Goal: Check status: Check status

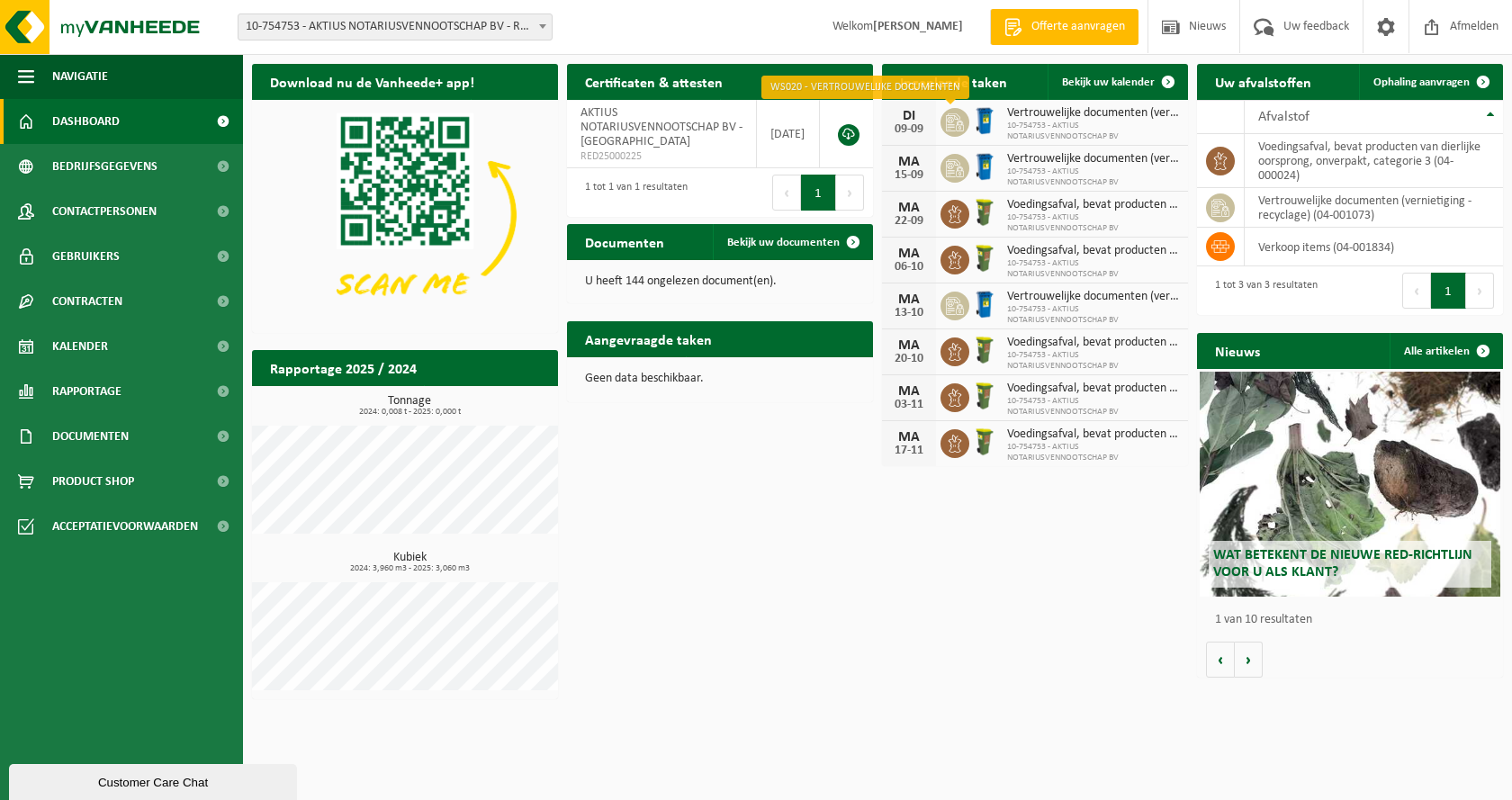
click at [960, 125] on icon at bounding box center [954, 122] width 18 height 18
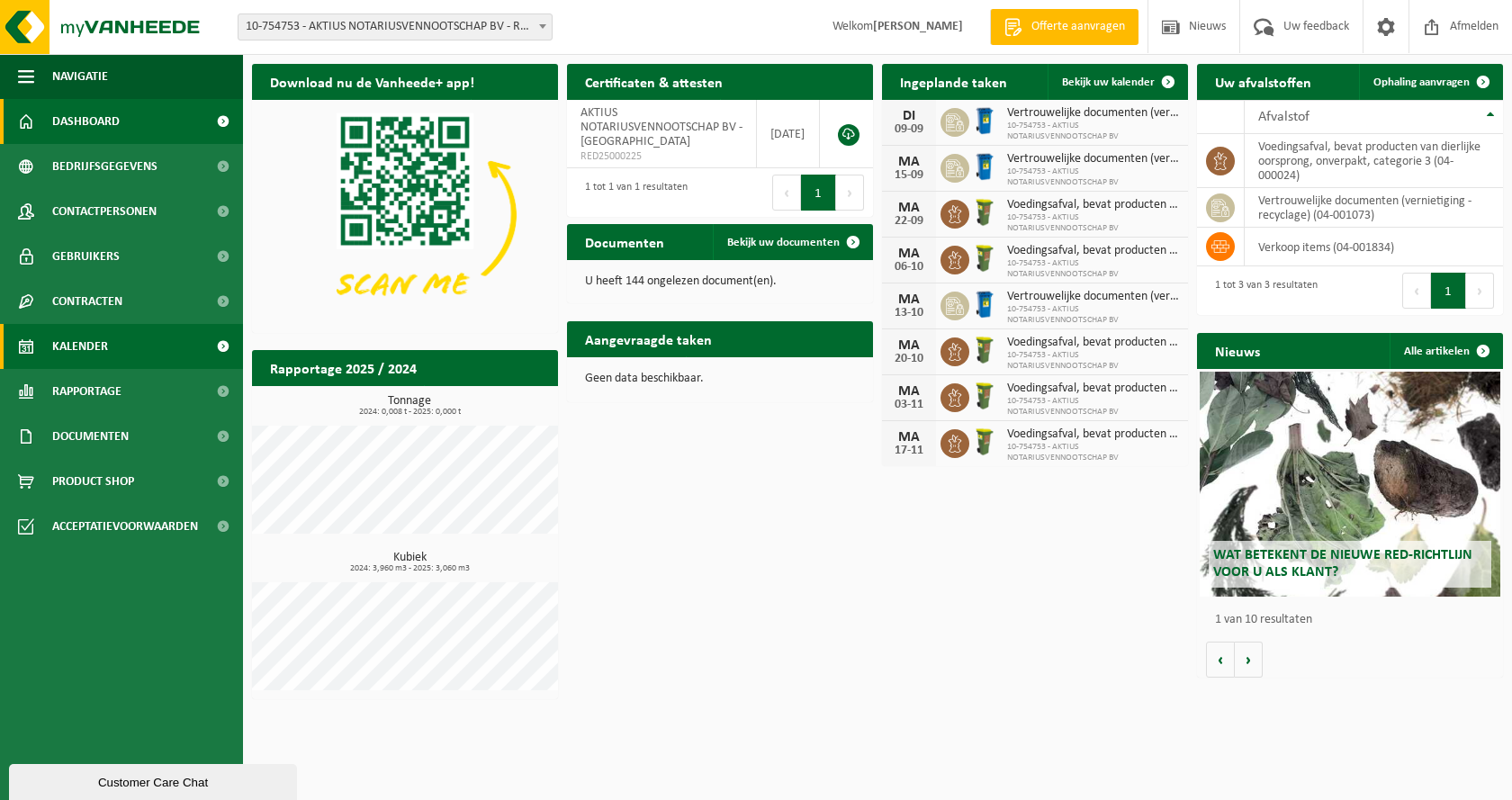
click at [80, 345] on span "Kalender" at bounding box center [80, 346] width 55 height 45
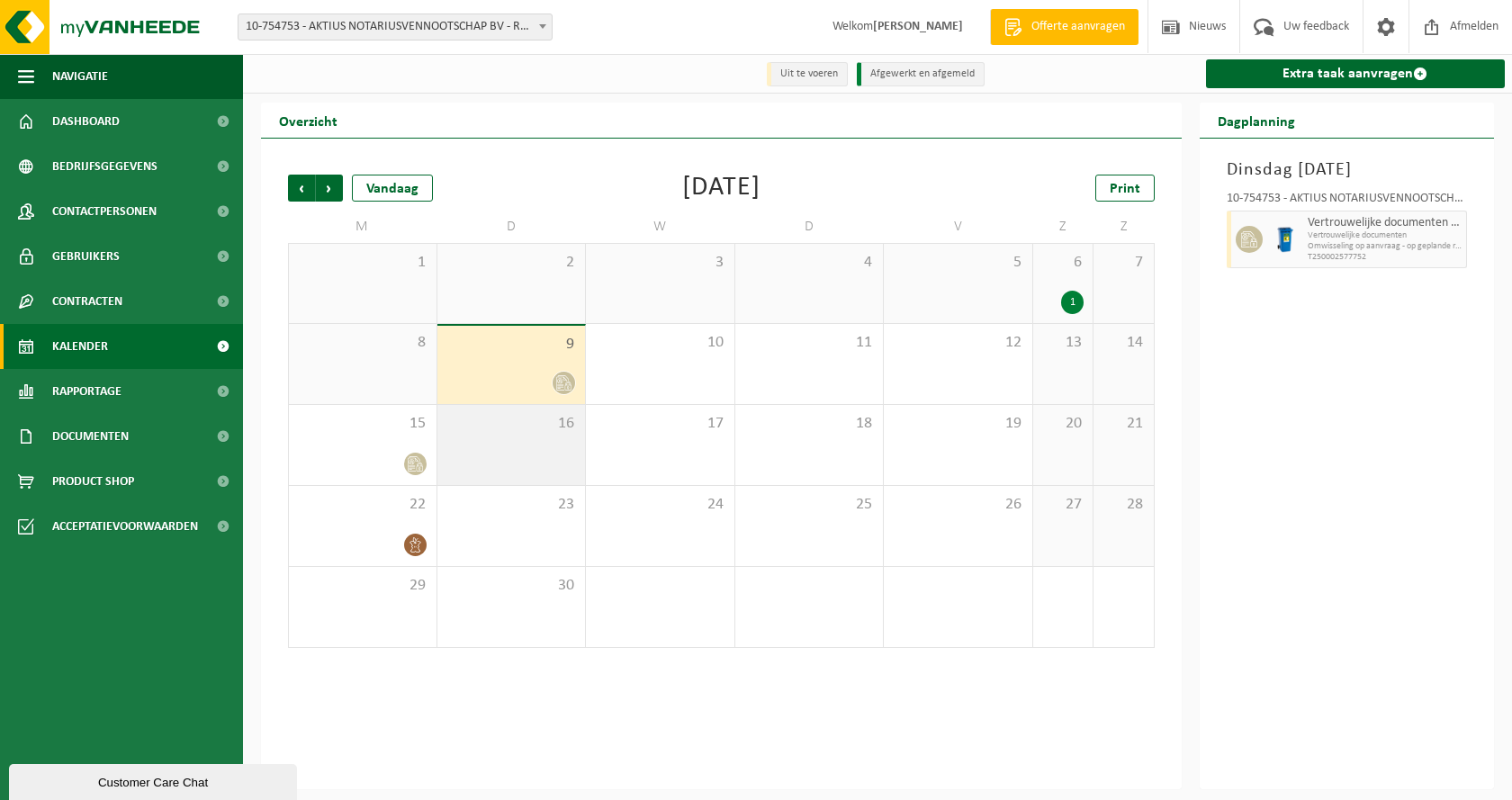
click at [514, 456] on div "16" at bounding box center [511, 445] width 149 height 80
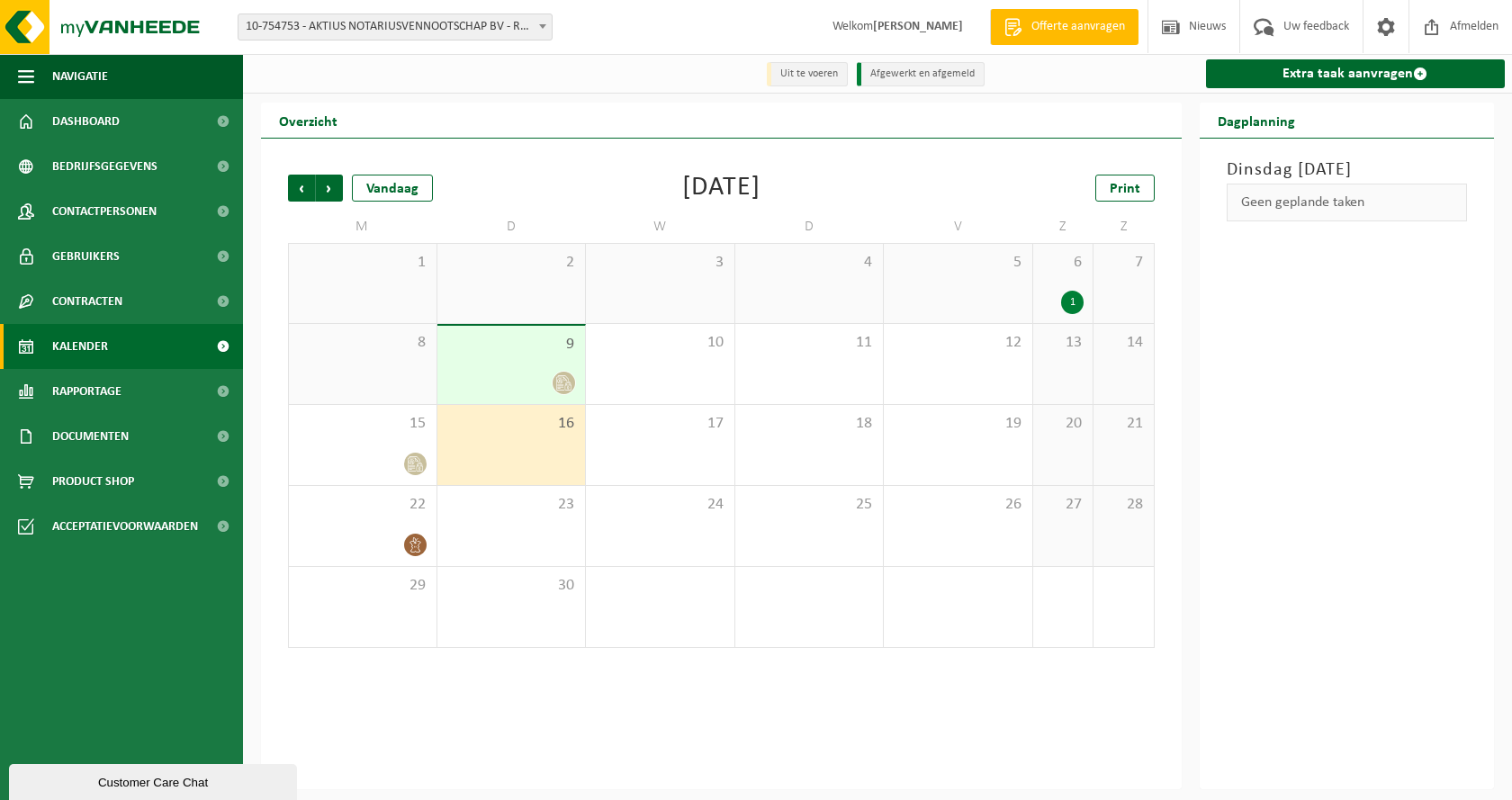
click at [495, 360] on div "9" at bounding box center [511, 364] width 149 height 79
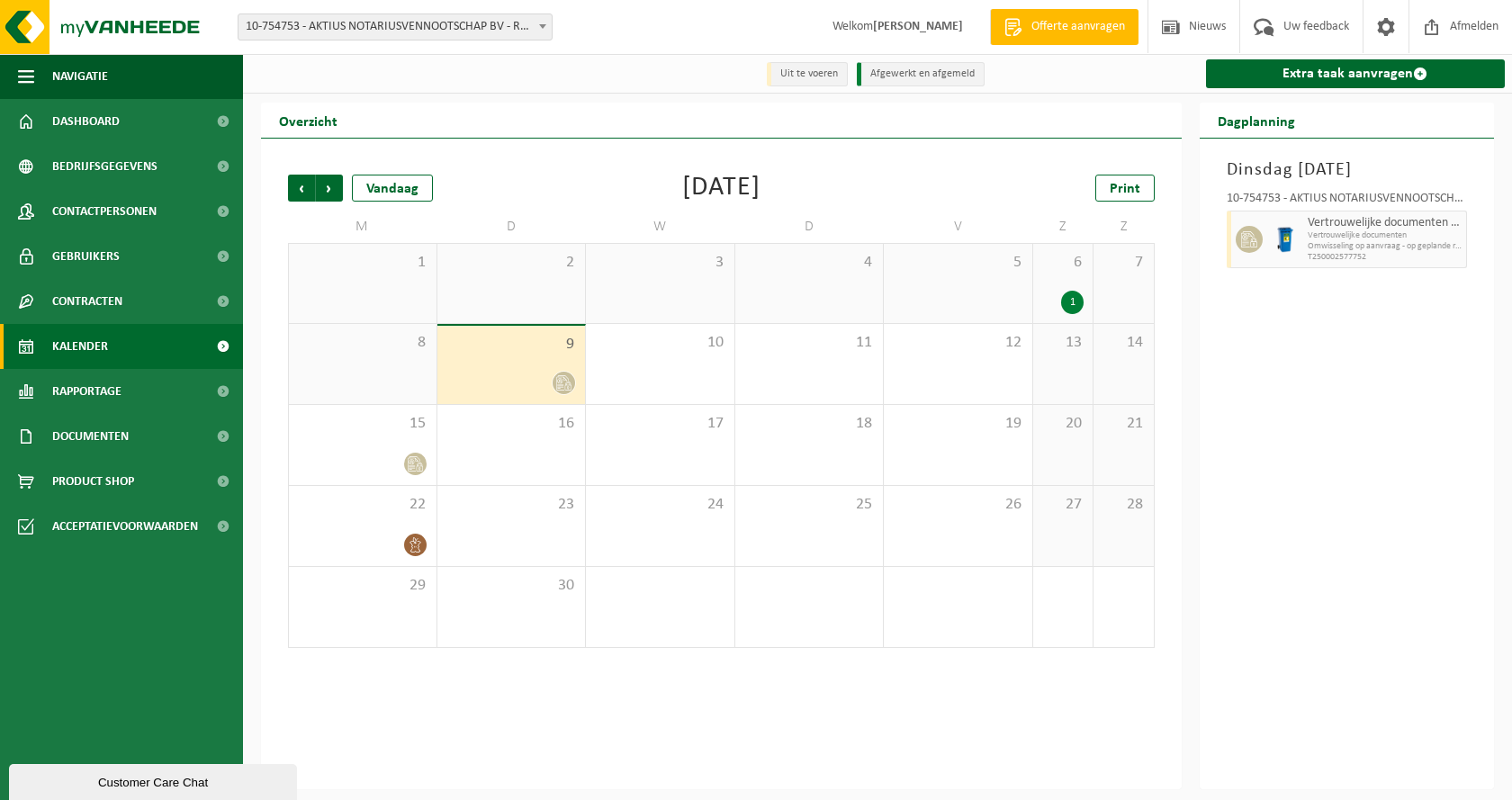
click at [1340, 242] on span "Omwisseling op aanvraag - op geplande route (incl. verwerking)" at bounding box center [1384, 247] width 154 height 11
click at [522, 354] on span "9" at bounding box center [511, 344] width 130 height 19
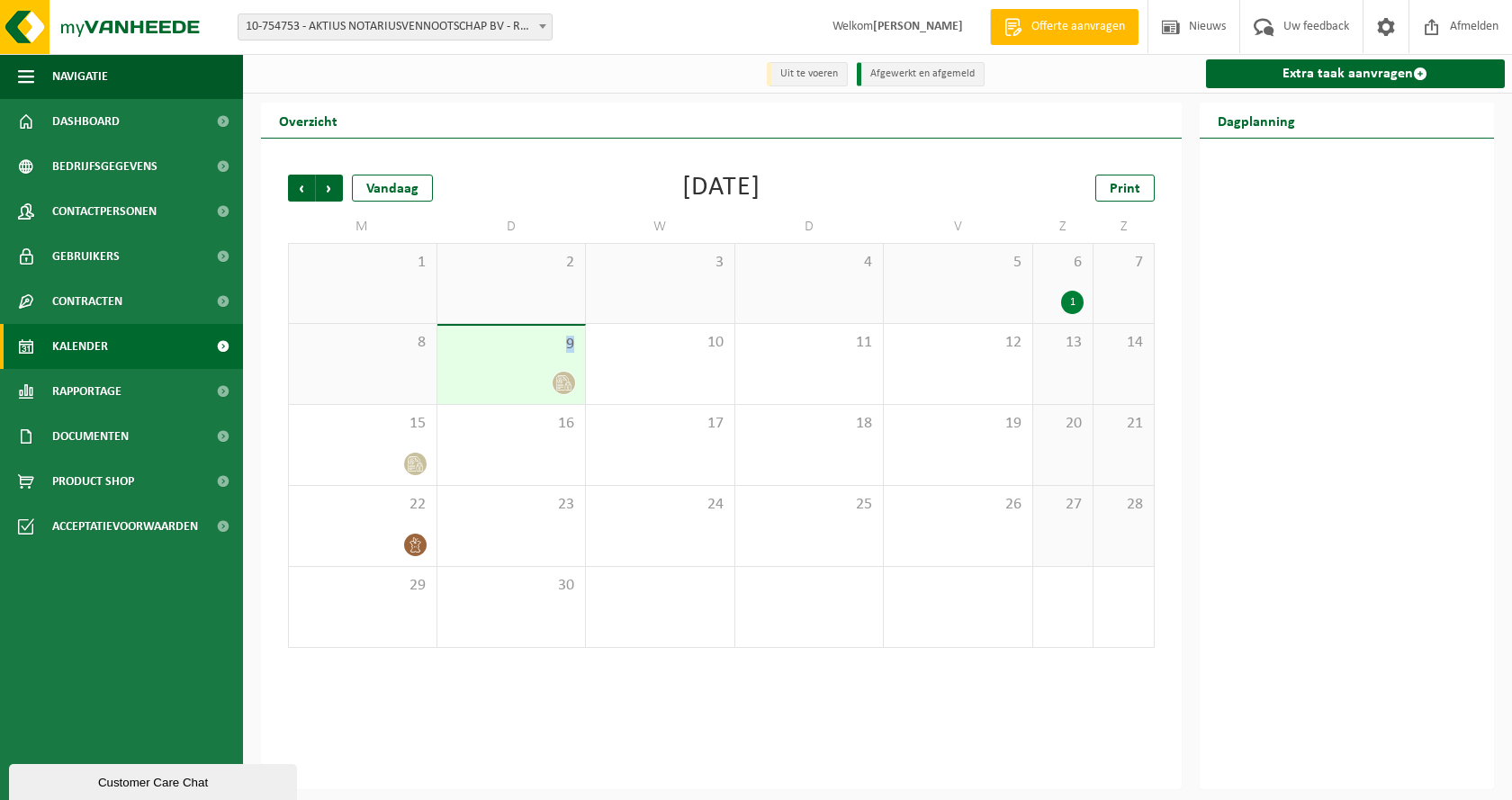
click at [522, 354] on span "9" at bounding box center [511, 344] width 130 height 19
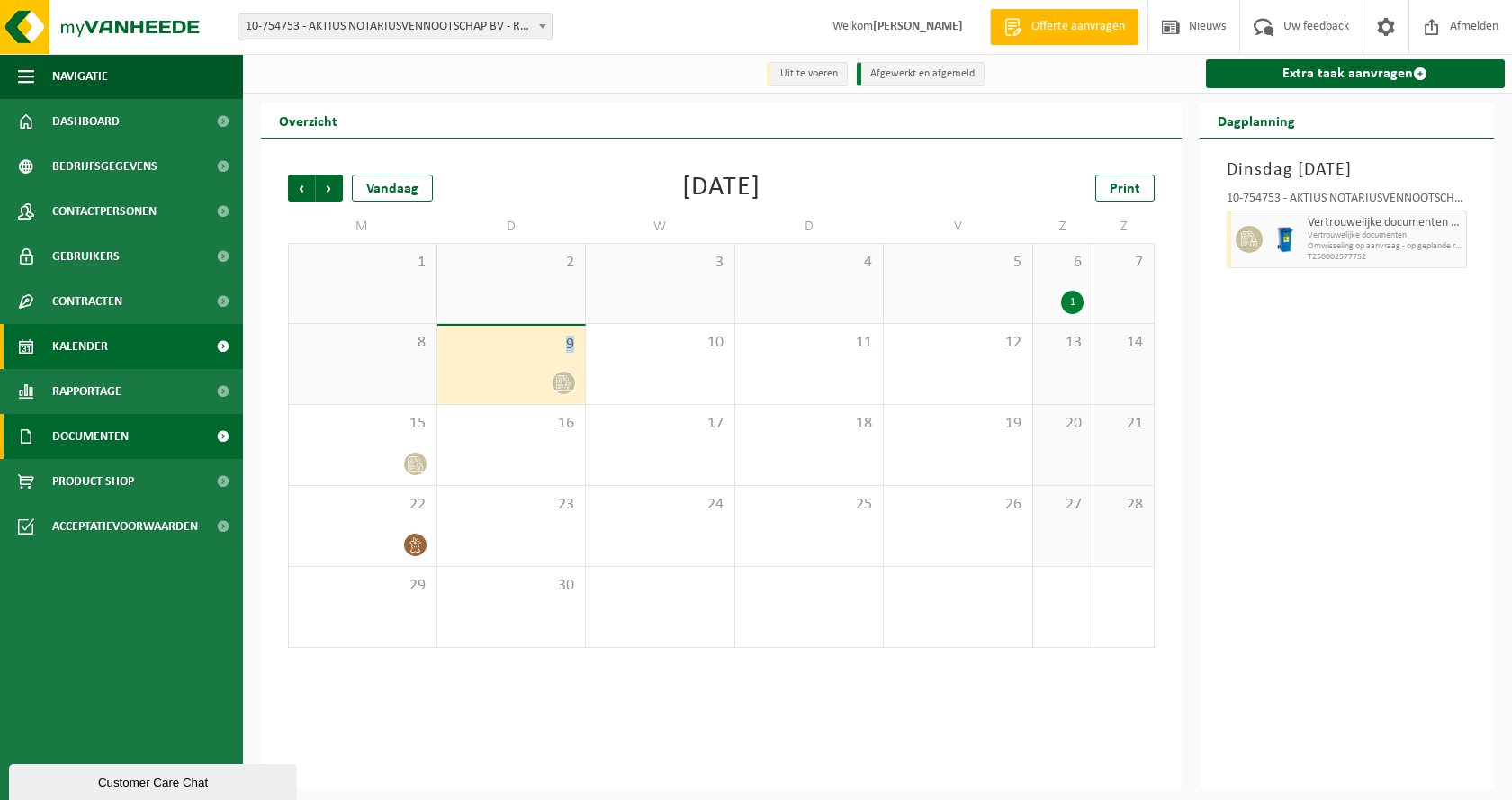
click at [90, 431] on span "Documenten" at bounding box center [90, 437] width 77 height 45
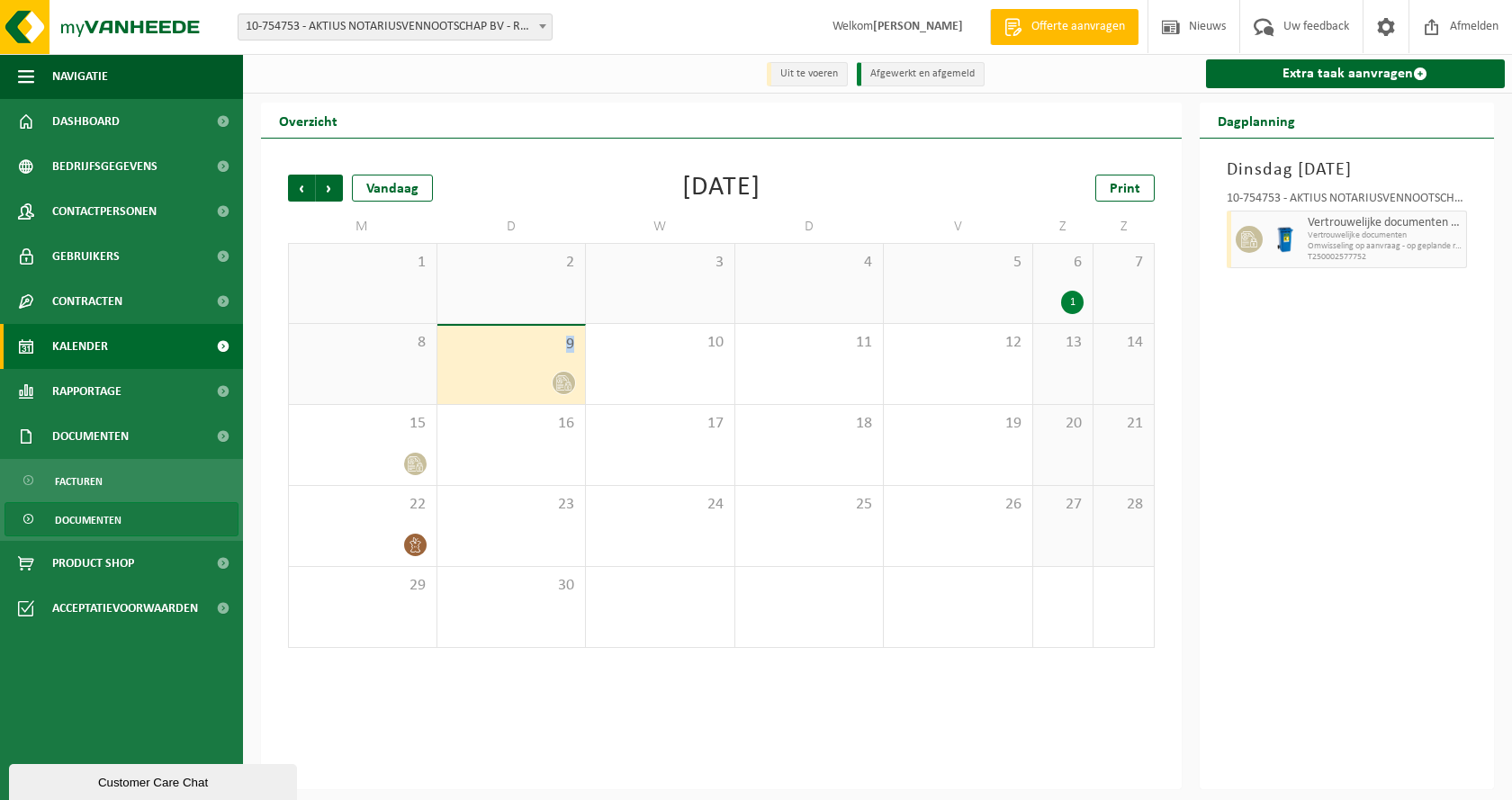
click at [83, 518] on span "Documenten" at bounding box center [88, 520] width 67 height 34
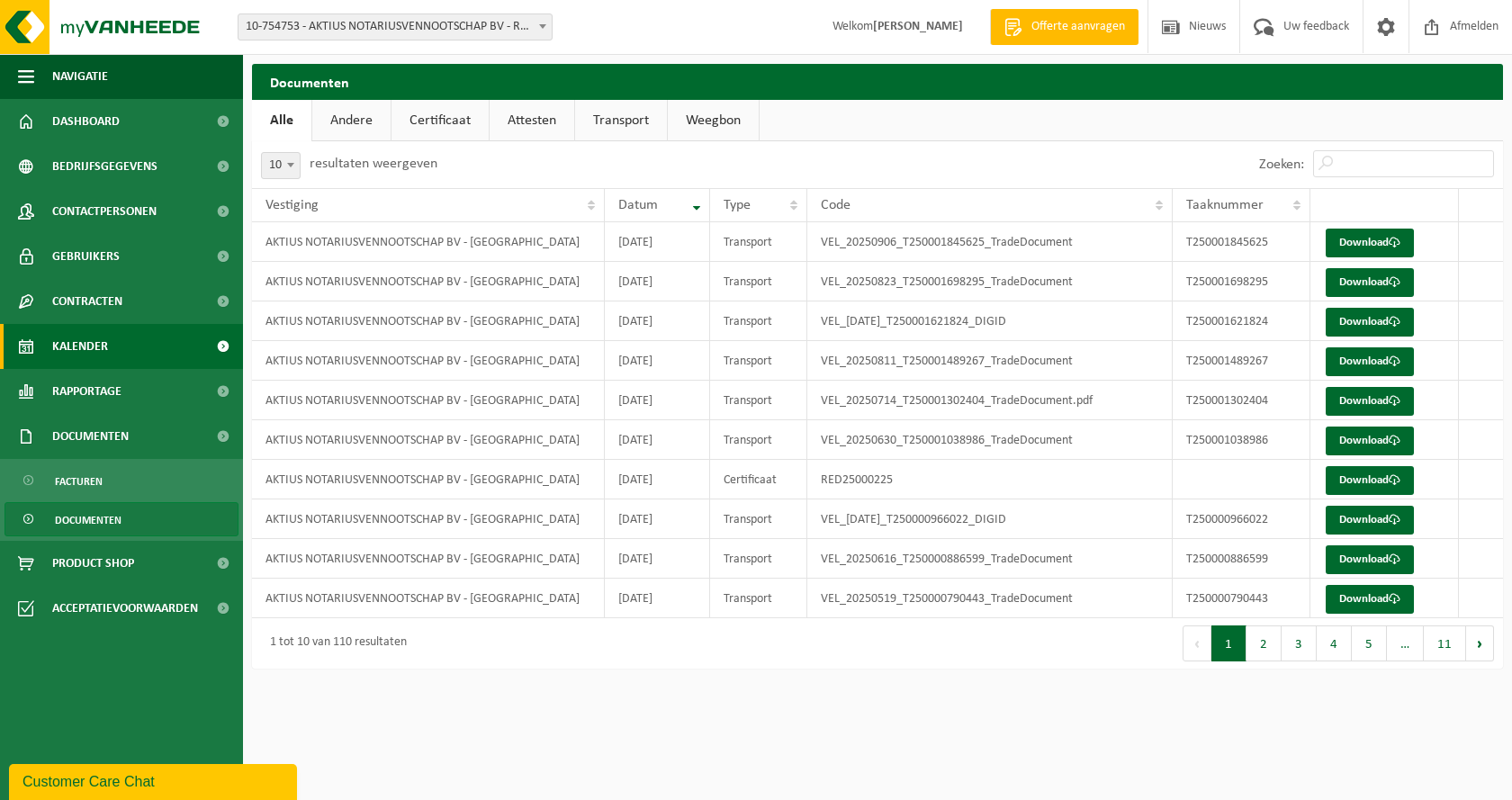
click at [84, 342] on span "Kalender" at bounding box center [80, 346] width 55 height 45
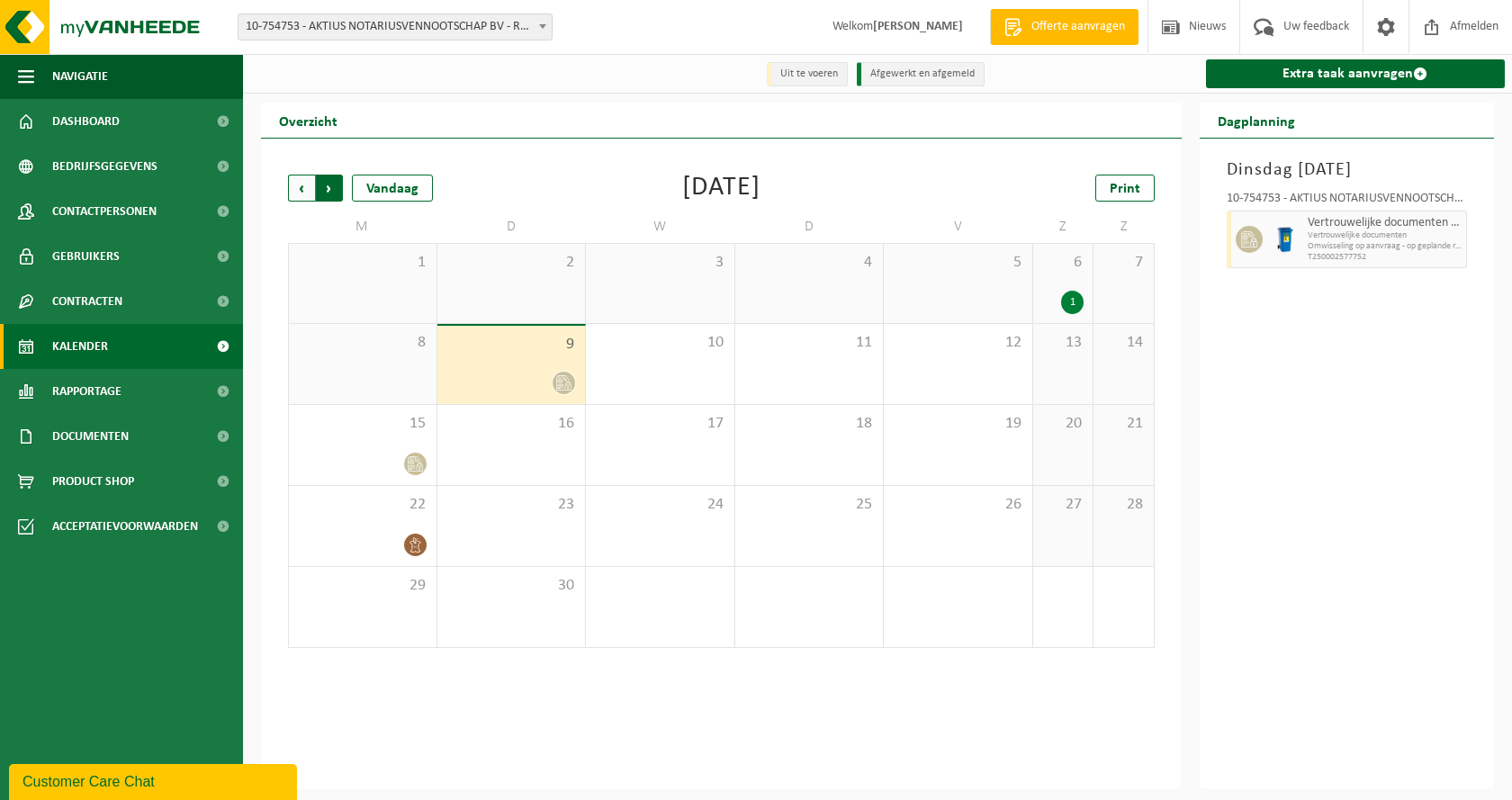
click at [298, 195] on span "Vorige" at bounding box center [301, 188] width 27 height 27
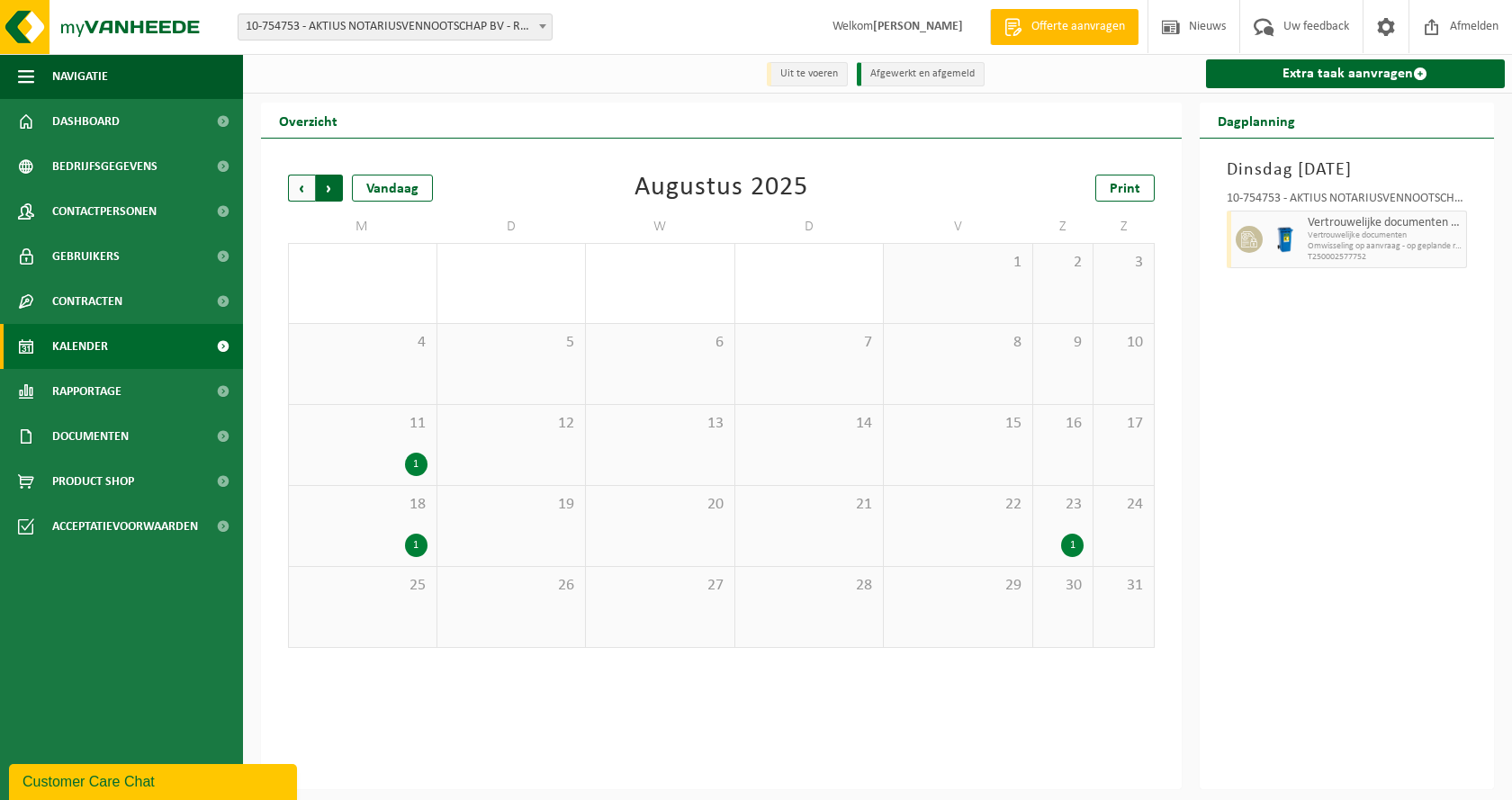
click at [297, 195] on span "Vorige" at bounding box center [301, 188] width 27 height 27
click at [327, 188] on span "Volgende" at bounding box center [329, 188] width 27 height 27
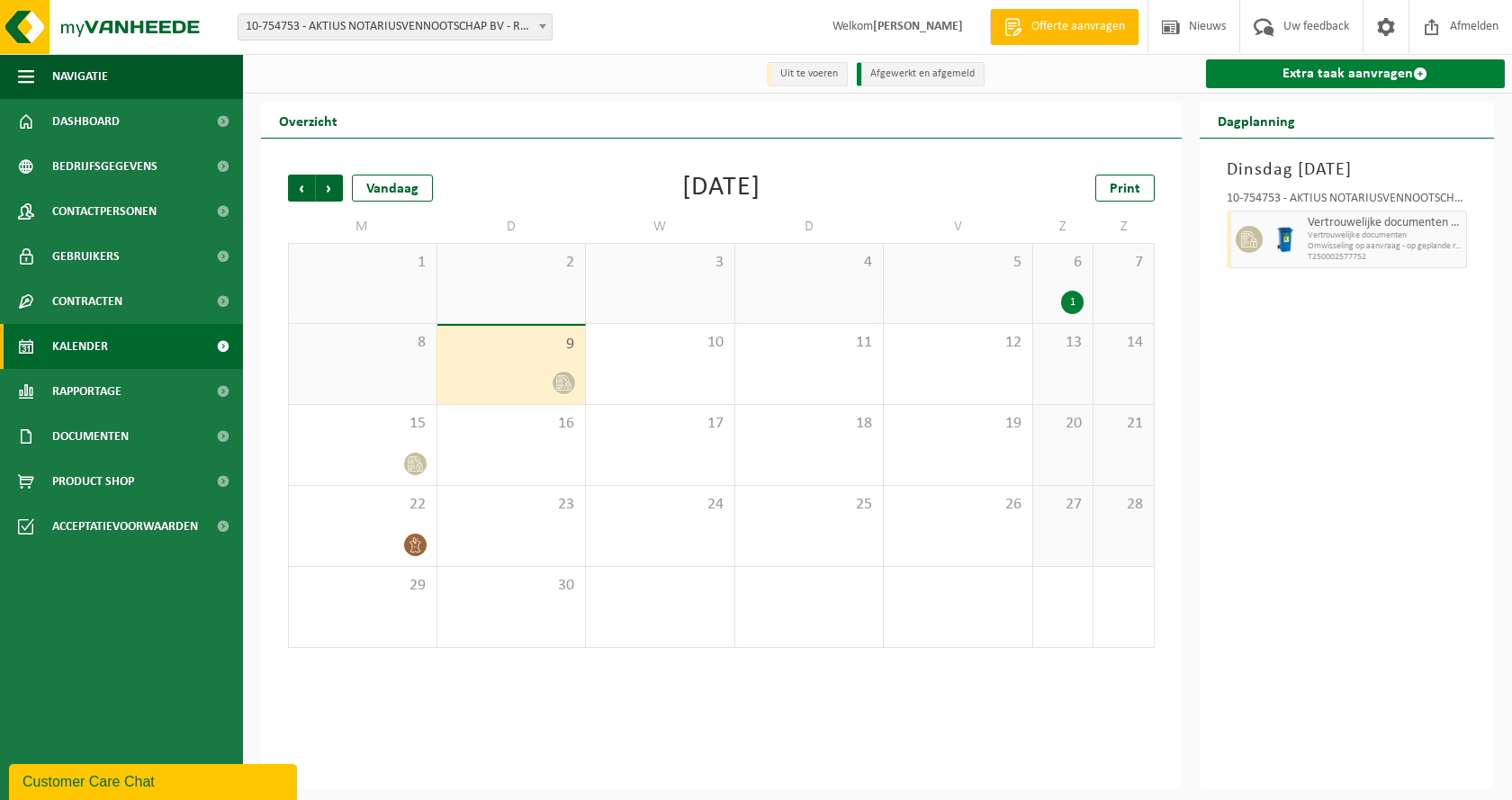
click at [1419, 75] on span at bounding box center [1420, 74] width 15 height 15
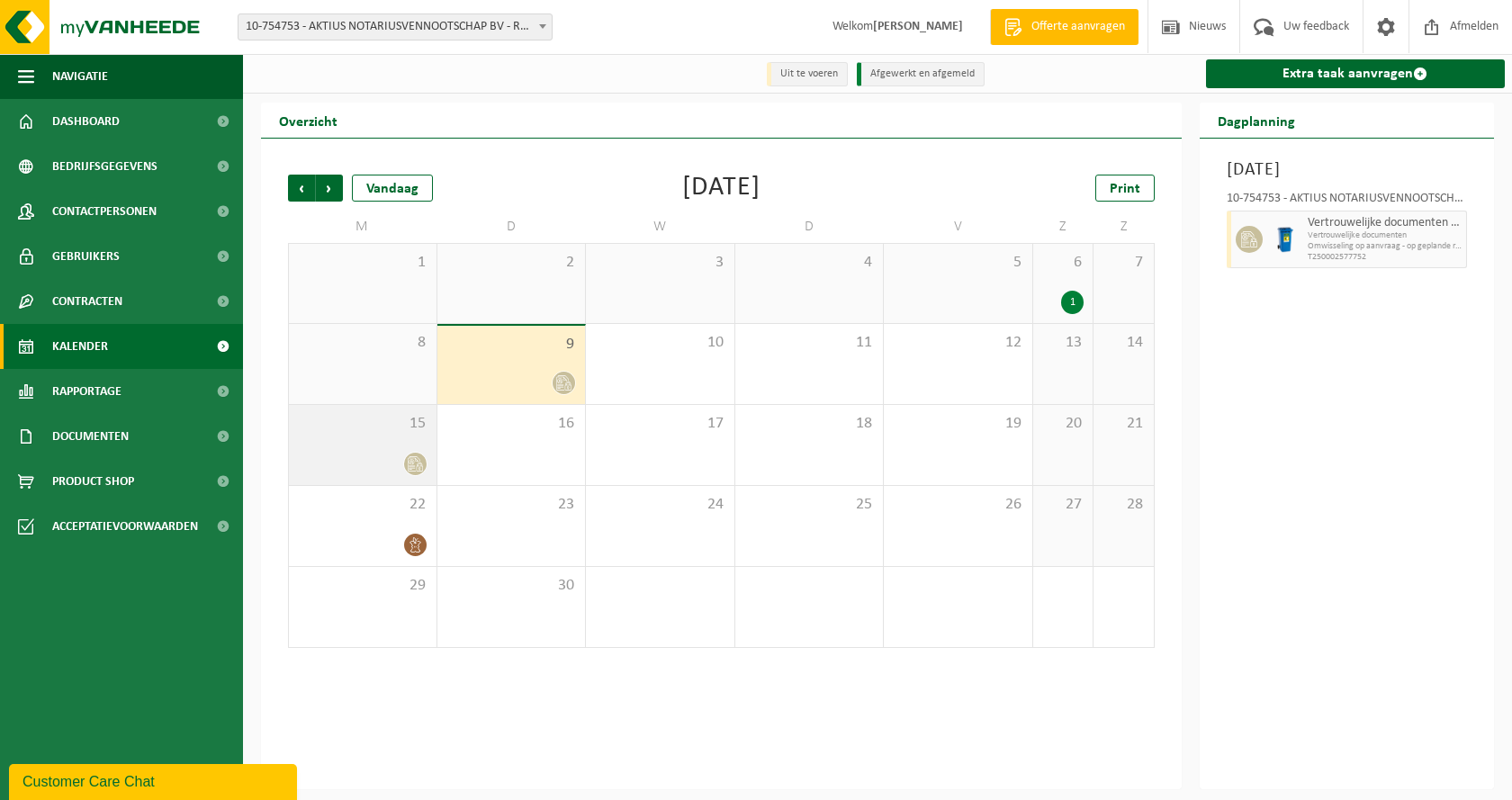
click at [380, 448] on div "15" at bounding box center [363, 445] width 148 height 80
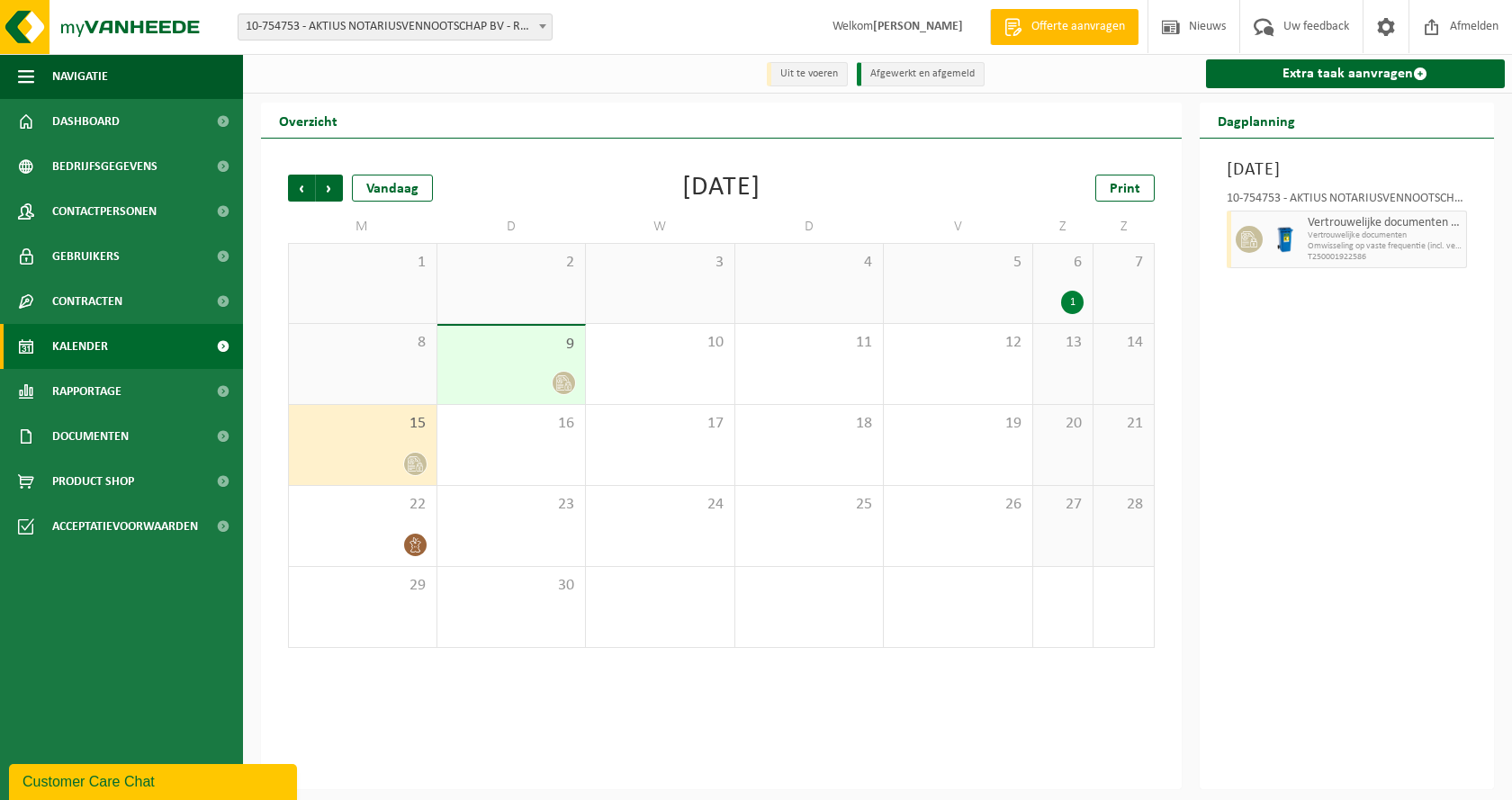
click at [489, 385] on div at bounding box center [511, 383] width 130 height 24
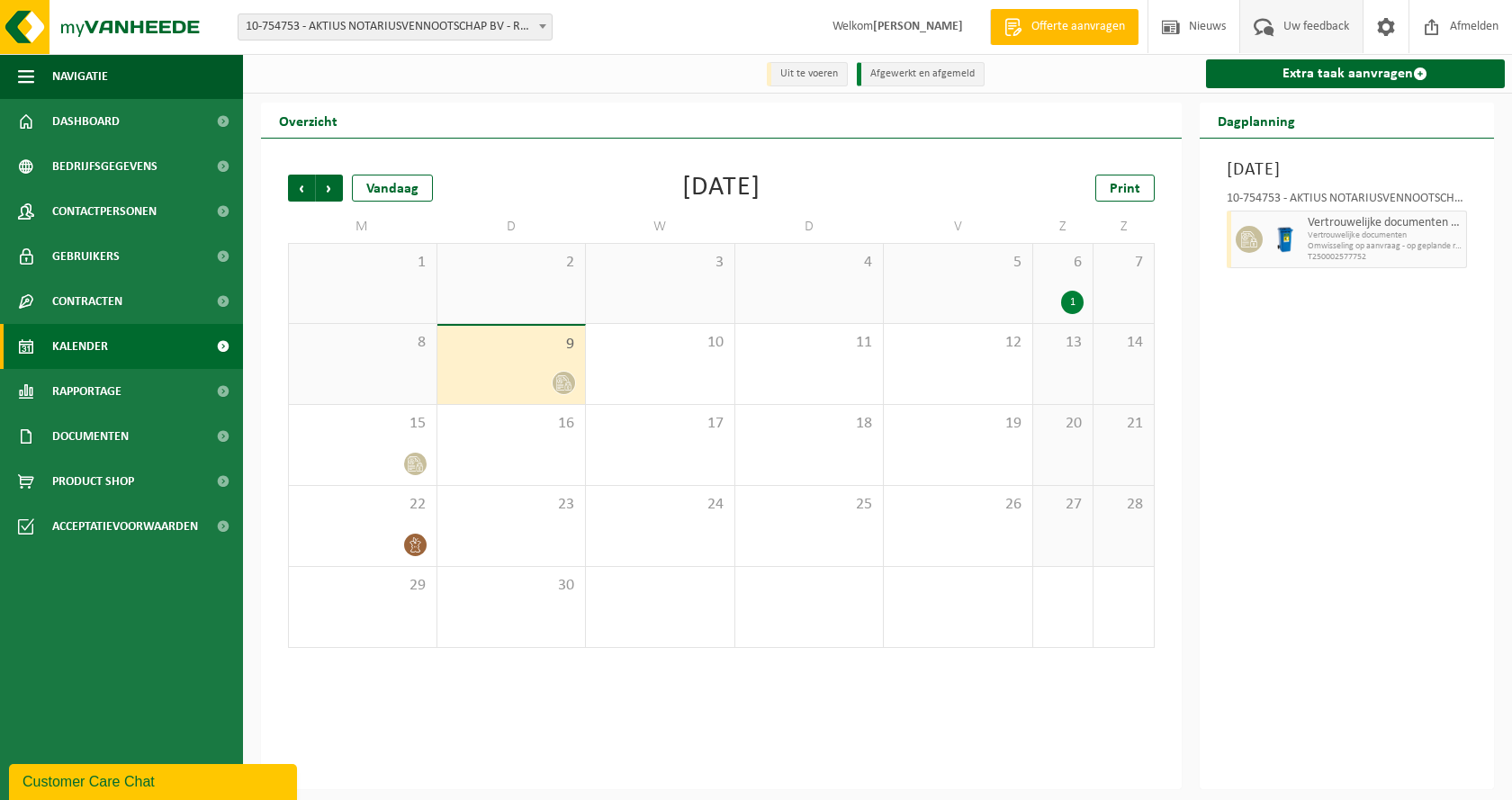
click at [1321, 22] on span "Uw feedback" at bounding box center [1316, 26] width 75 height 53
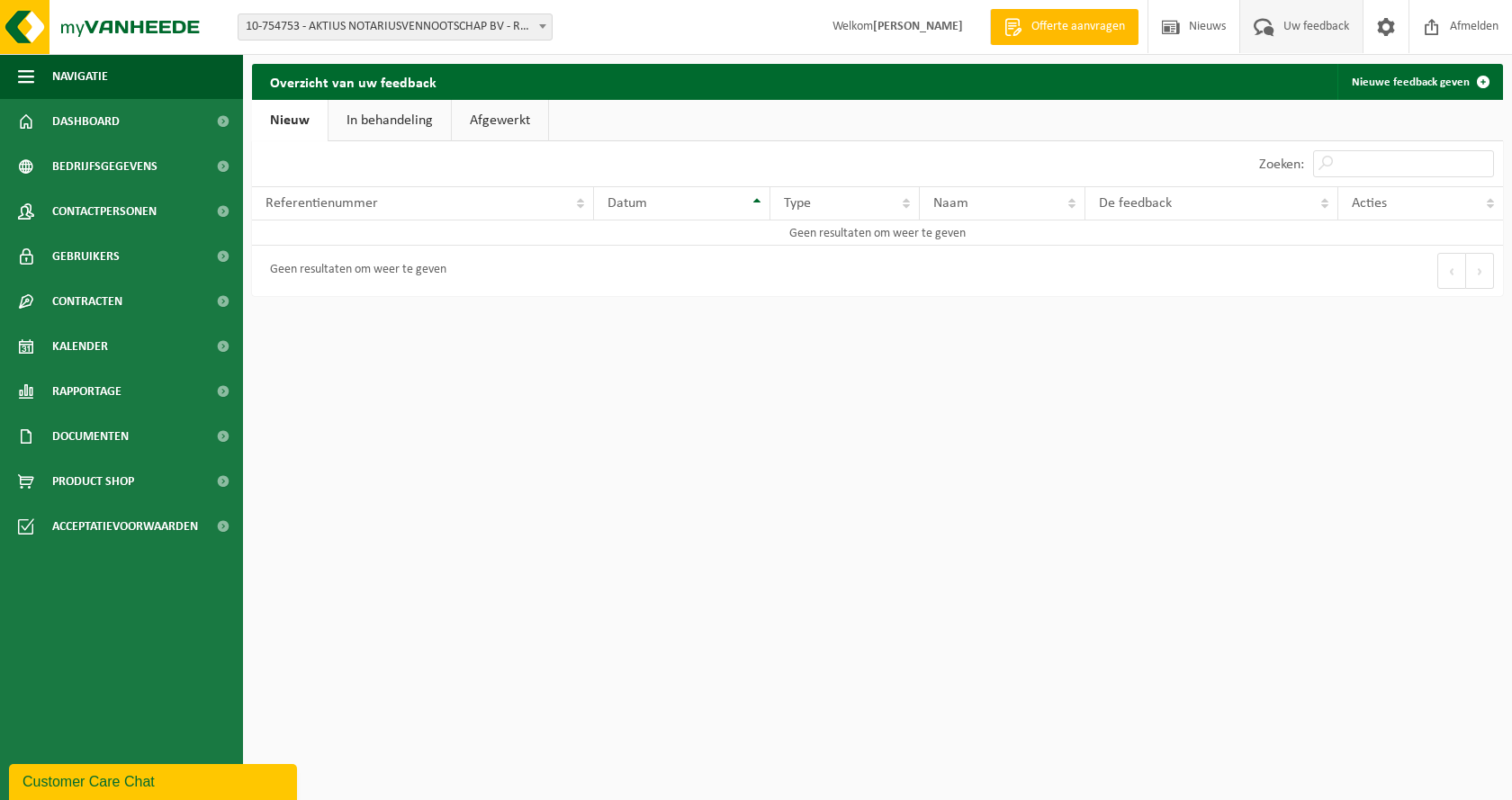
click at [386, 122] on link "In behandeling" at bounding box center [389, 120] width 122 height 42
click at [497, 120] on link "Afgewerkt" at bounding box center [502, 120] width 96 height 42
click at [119, 126] on link "Dashboard" at bounding box center [121, 121] width 243 height 45
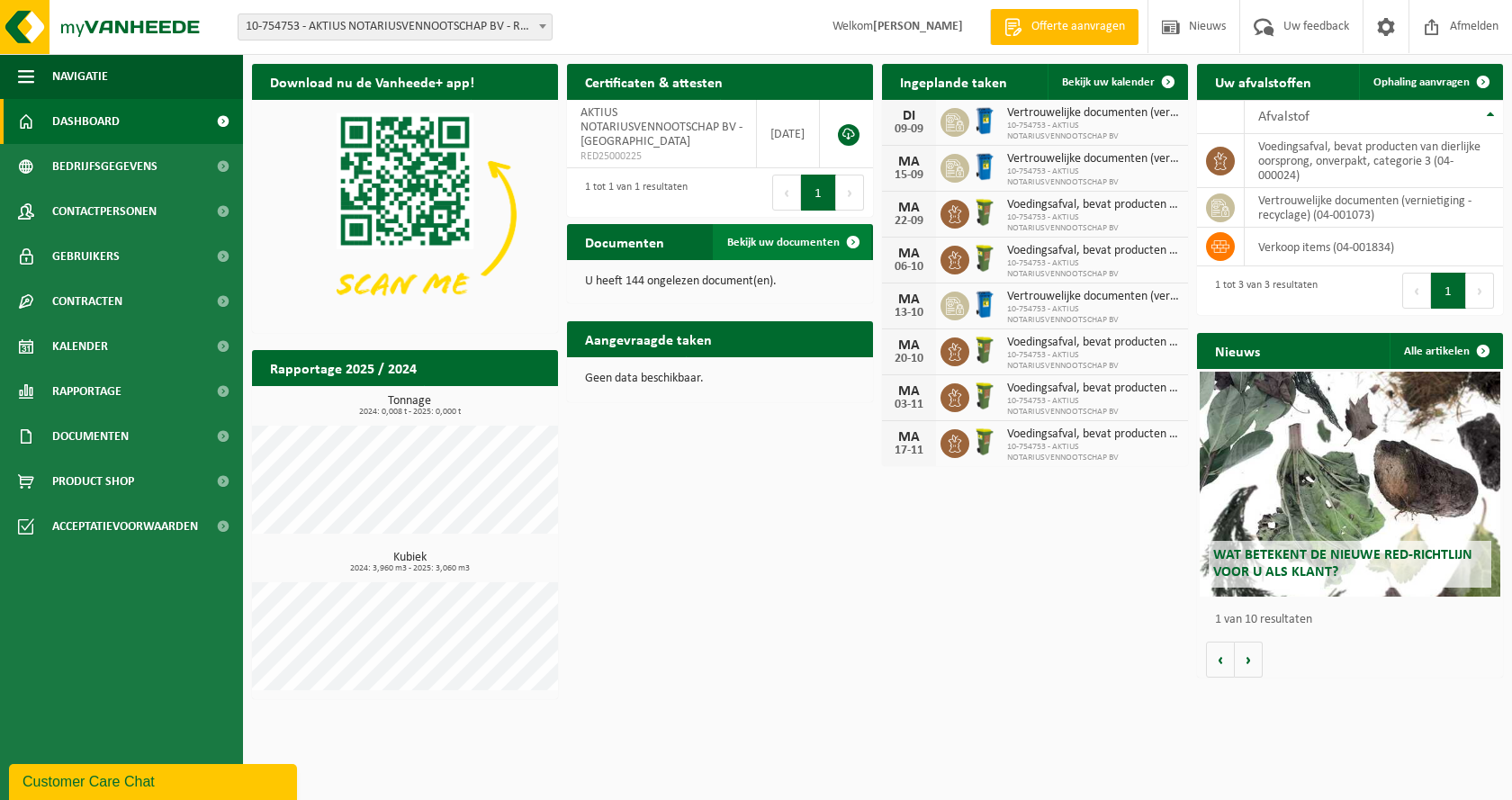
click at [790, 246] on span "Bekijk uw documenten" at bounding box center [783, 242] width 113 height 12
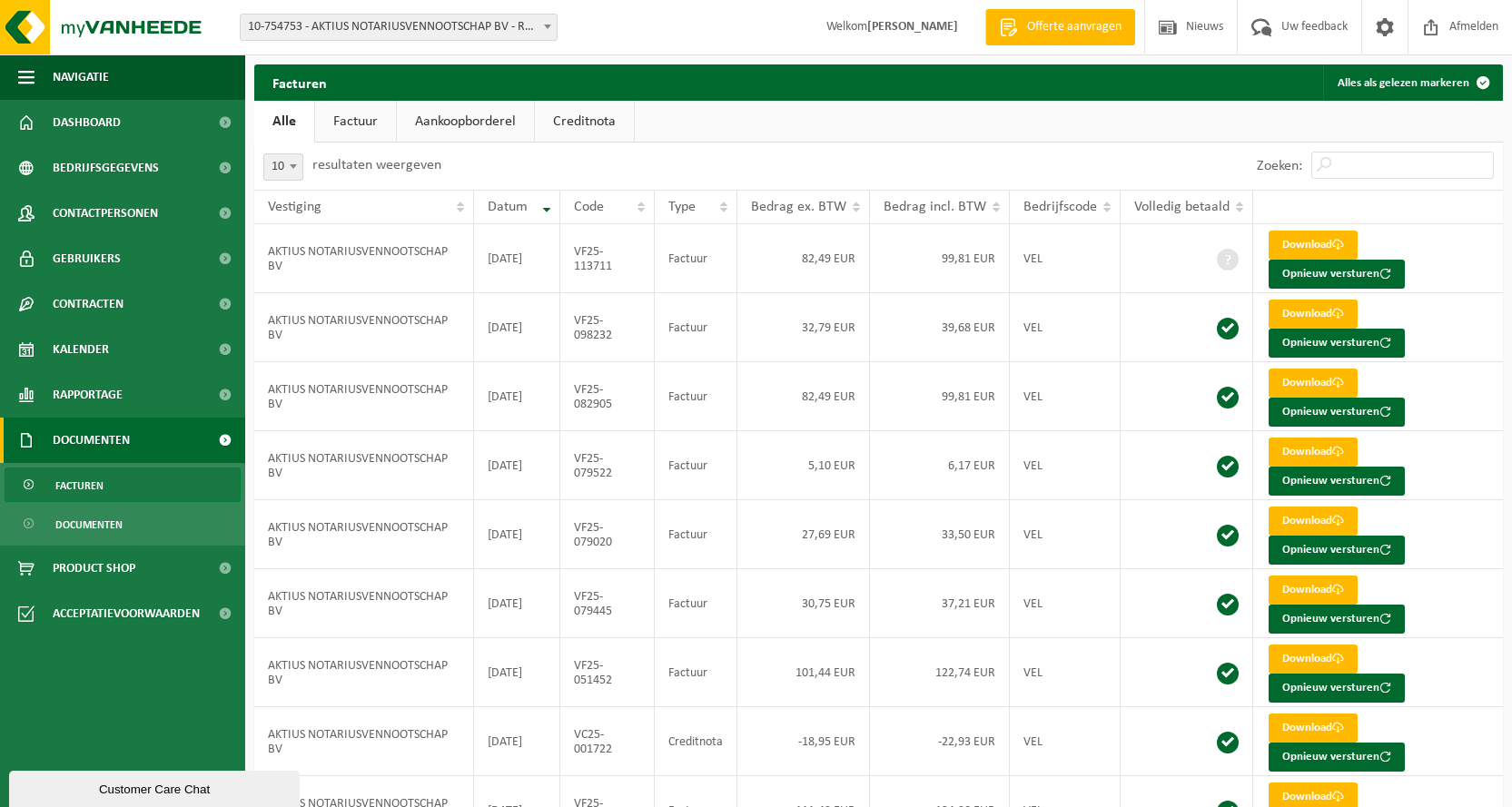
click at [471, 121] on link "Aankoopborderel" at bounding box center [465, 121] width 137 height 42
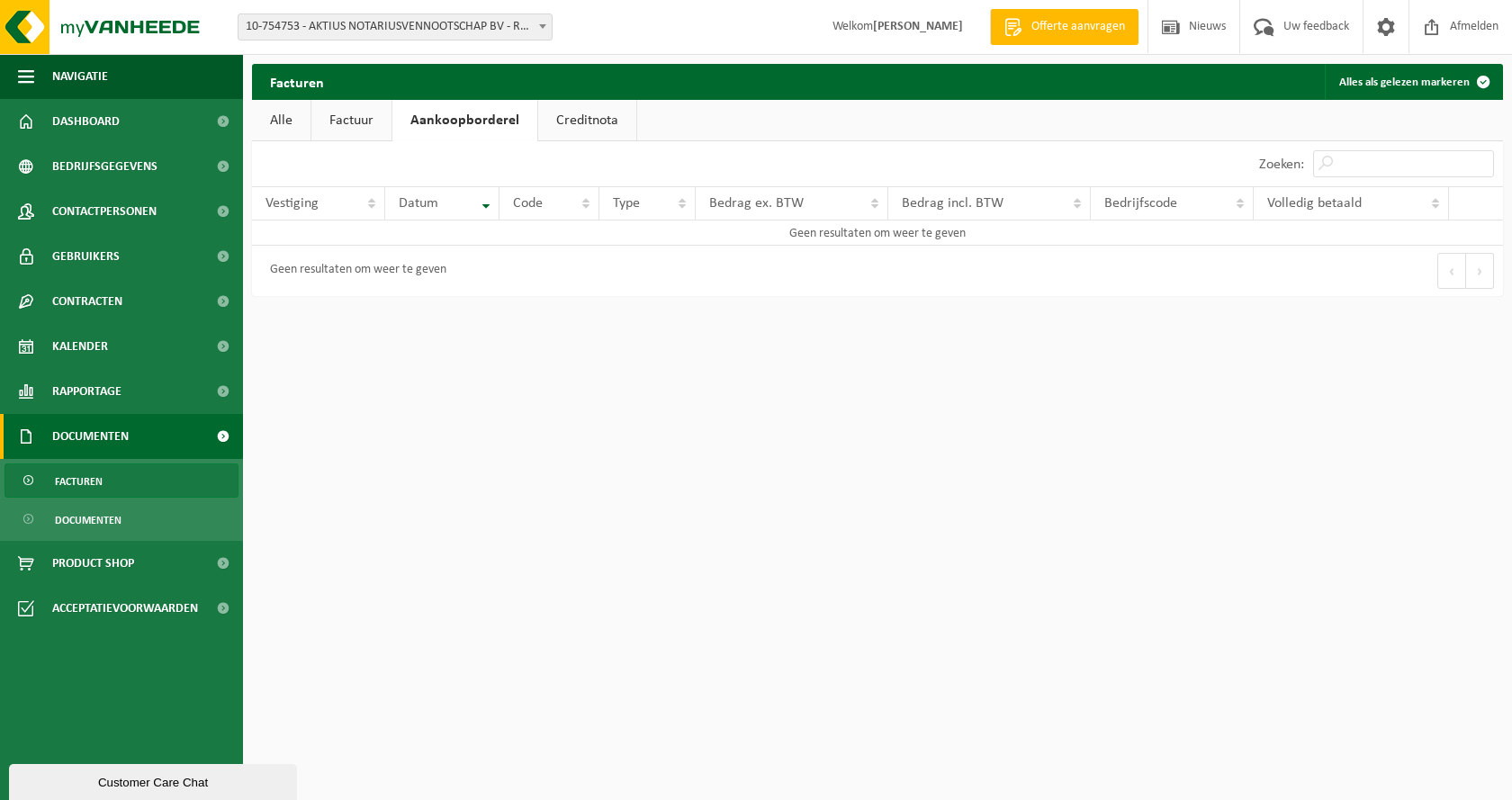
click at [291, 117] on link "Alle" at bounding box center [280, 120] width 58 height 42
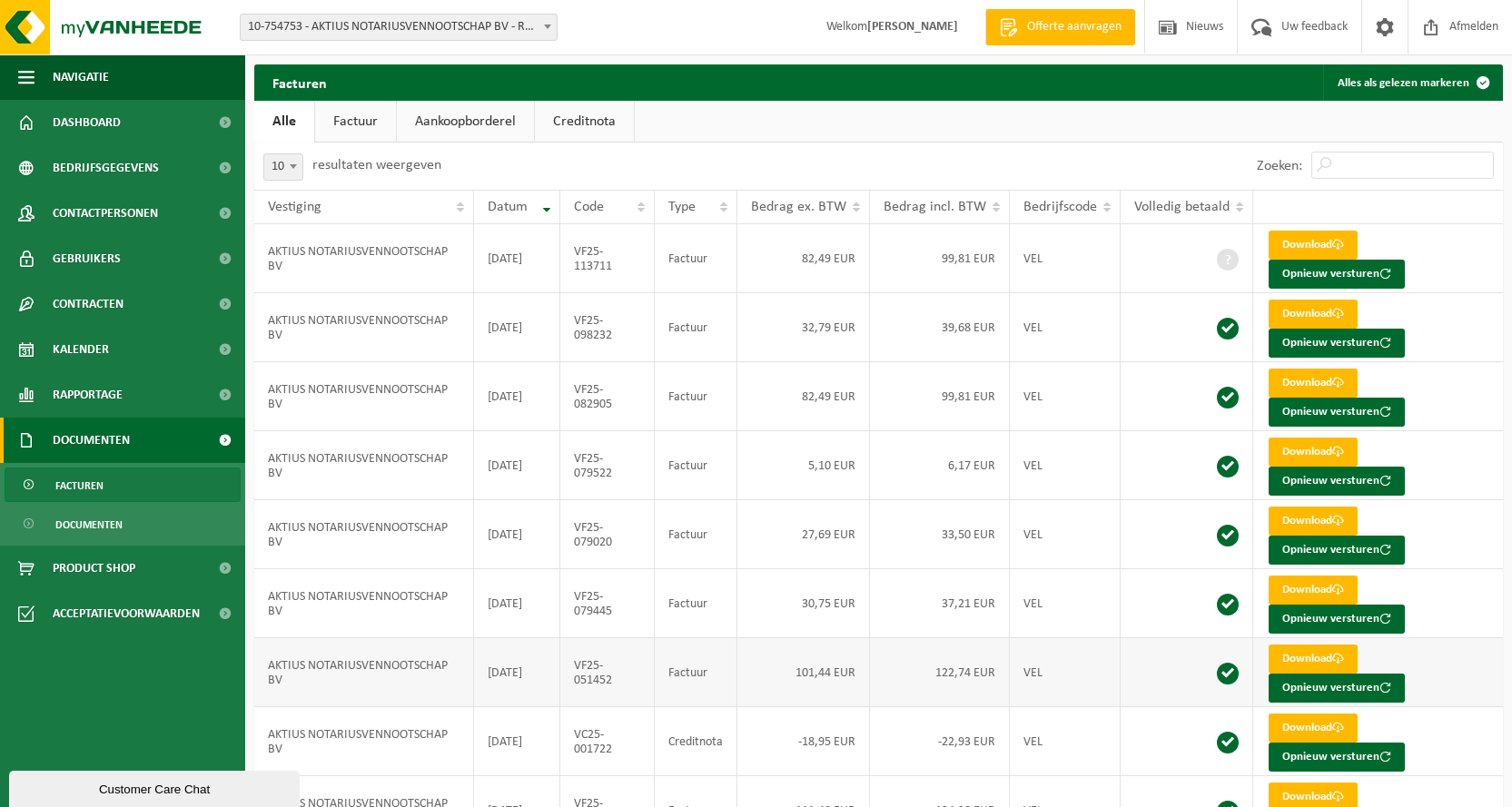
scroll to position [172, 0]
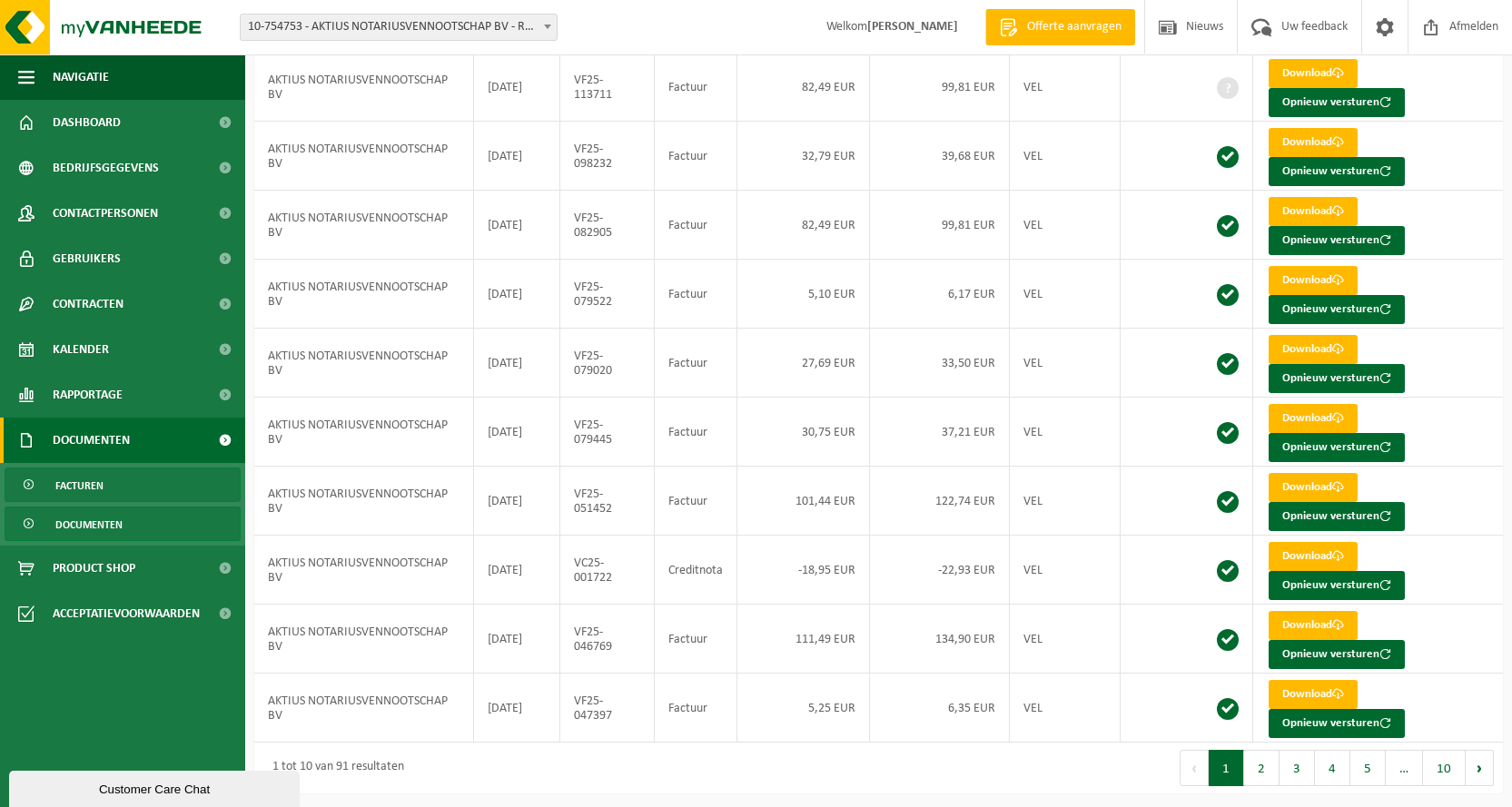
click at [112, 527] on span "Documenten" at bounding box center [89, 524] width 67 height 35
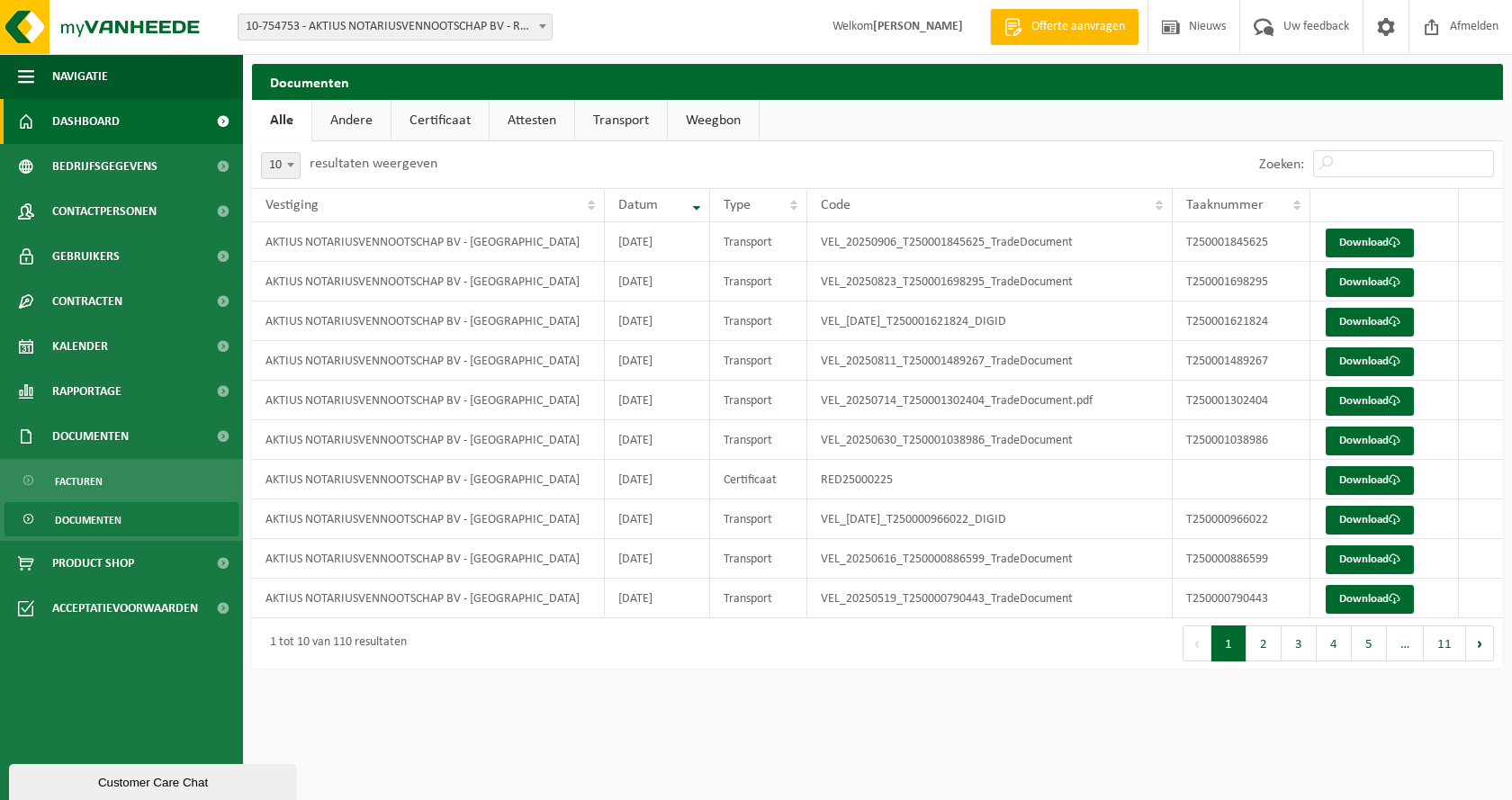
click at [117, 116] on span "Dashboard" at bounding box center [85, 121] width 68 height 45
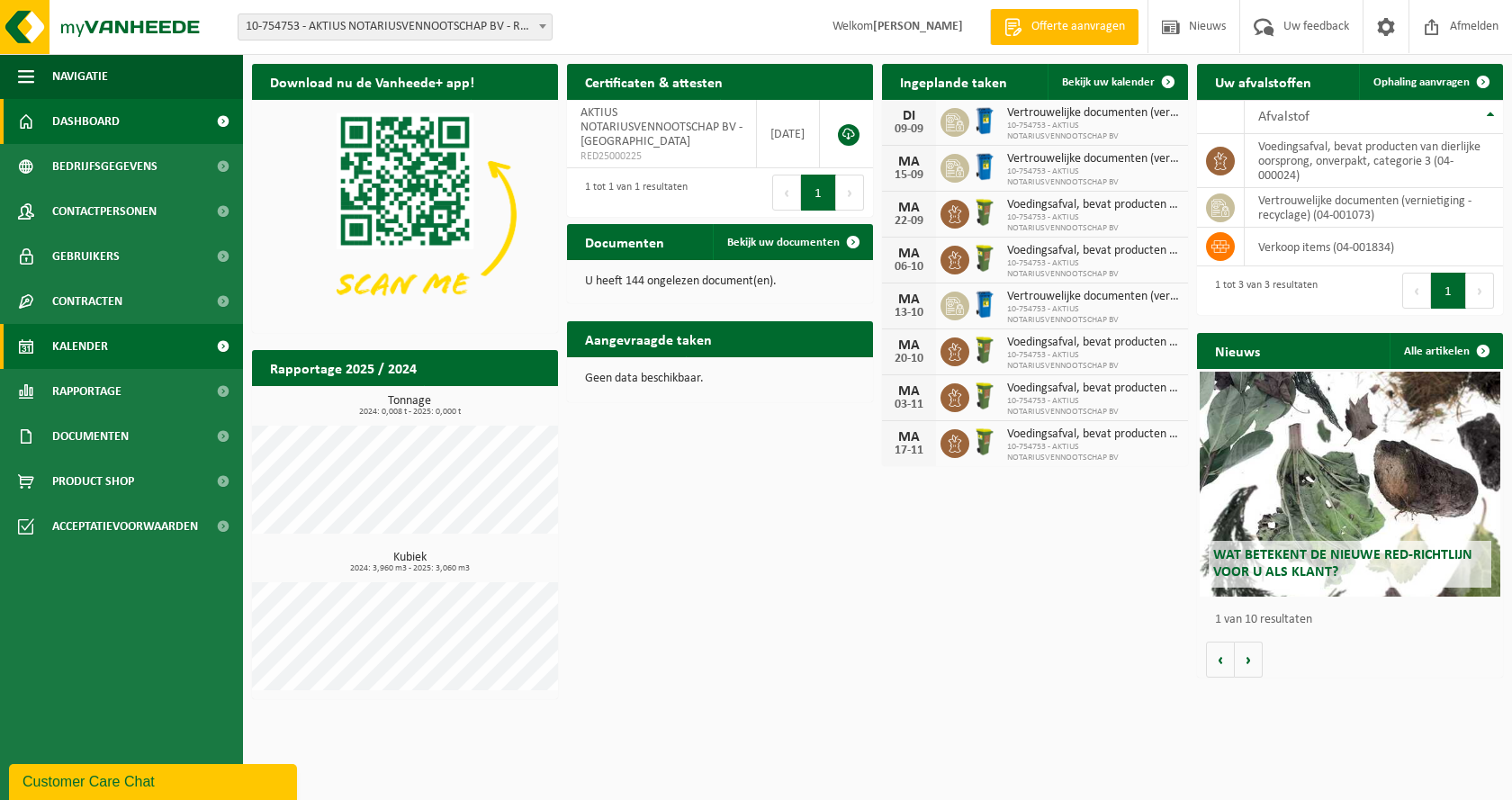
click at [91, 344] on span "Kalender" at bounding box center [80, 346] width 55 height 45
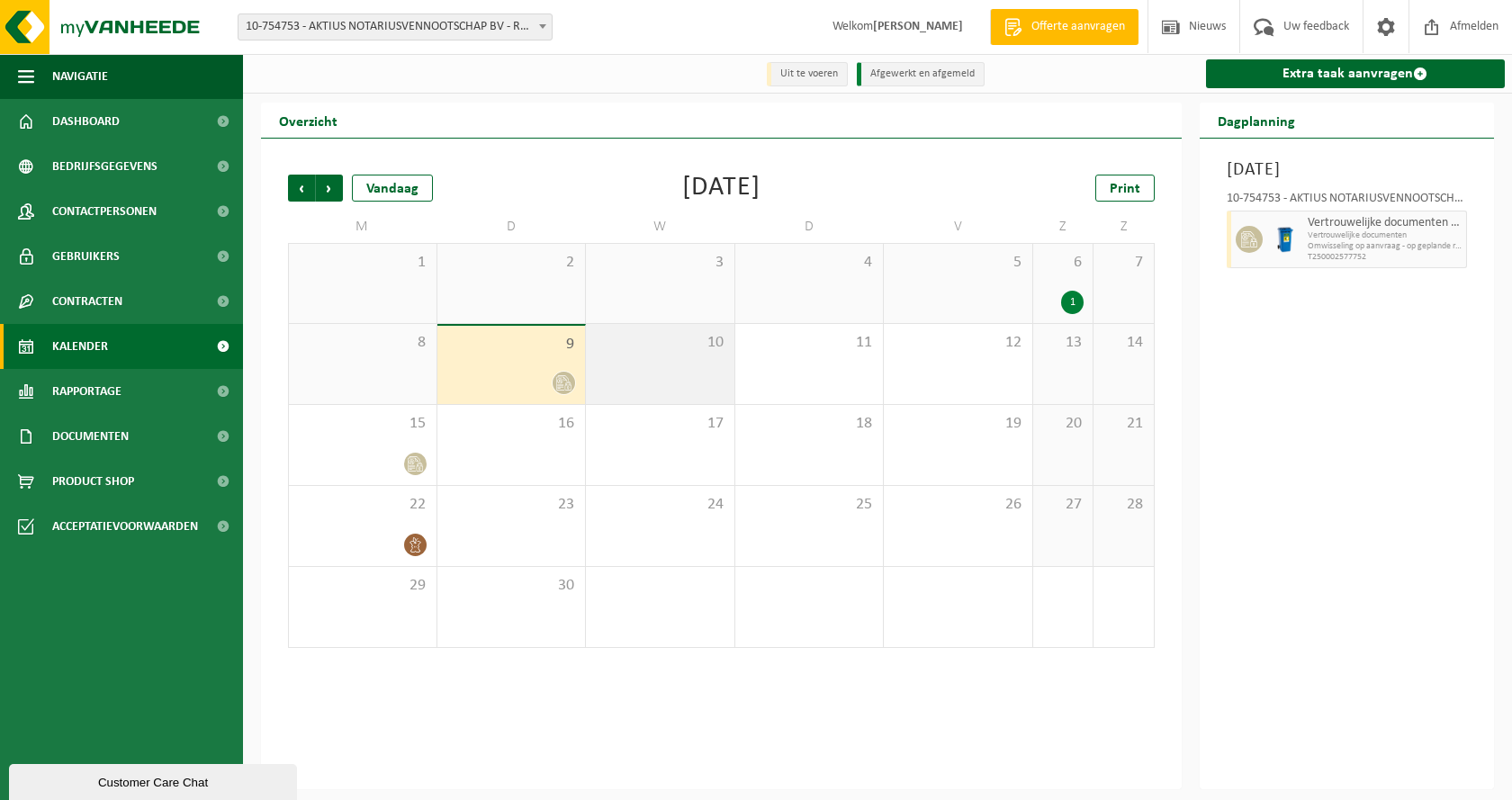
drag, startPoint x: 679, startPoint y: 356, endPoint x: 707, endPoint y: 356, distance: 28.0
click at [692, 356] on div "10" at bounding box center [659, 363] width 149 height 80
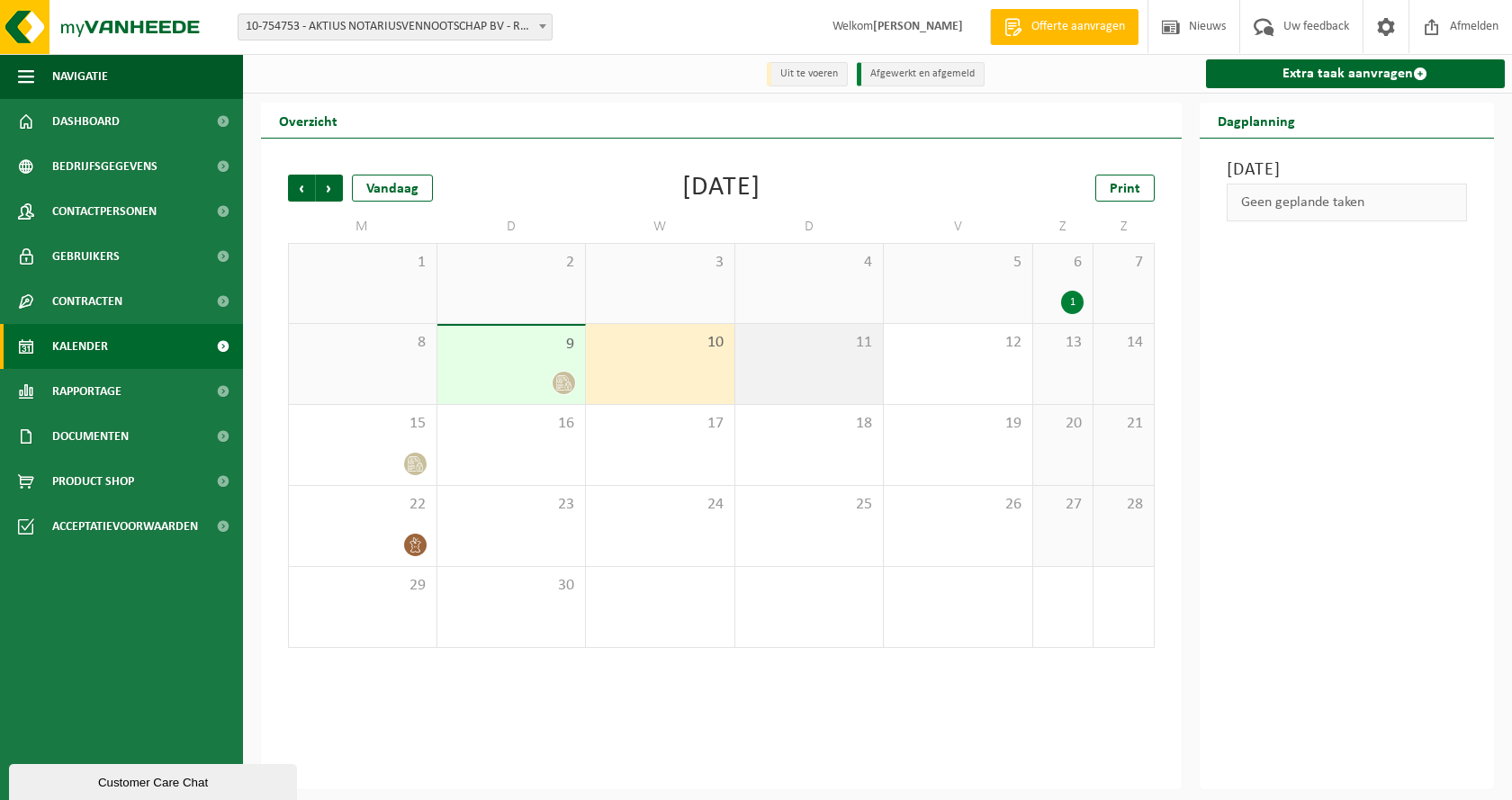
click at [823, 356] on div "11" at bounding box center [809, 363] width 149 height 80
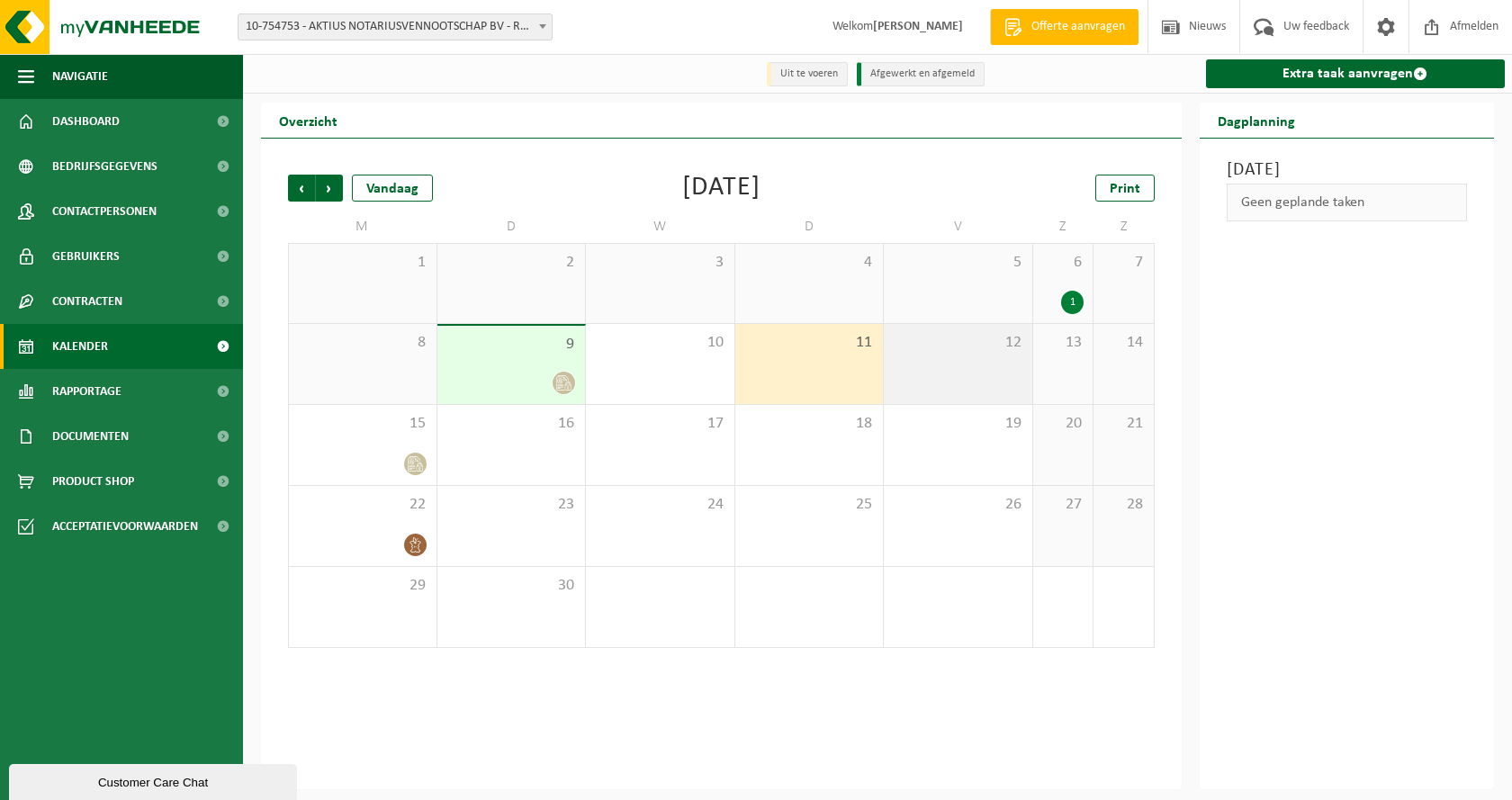
click at [930, 363] on div "12" at bounding box center [958, 363] width 149 height 80
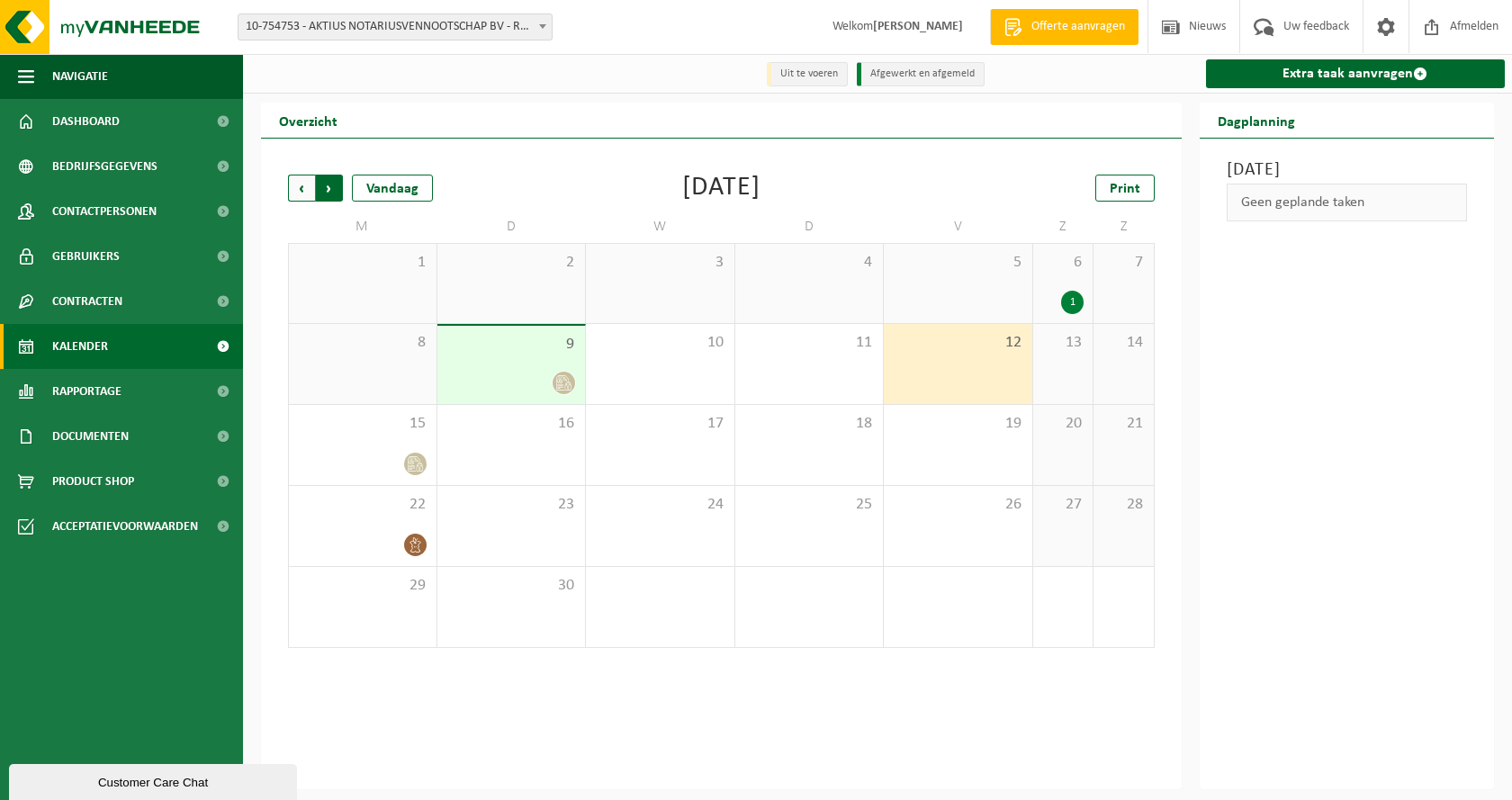
click at [300, 191] on span "Vorige" at bounding box center [301, 188] width 27 height 27
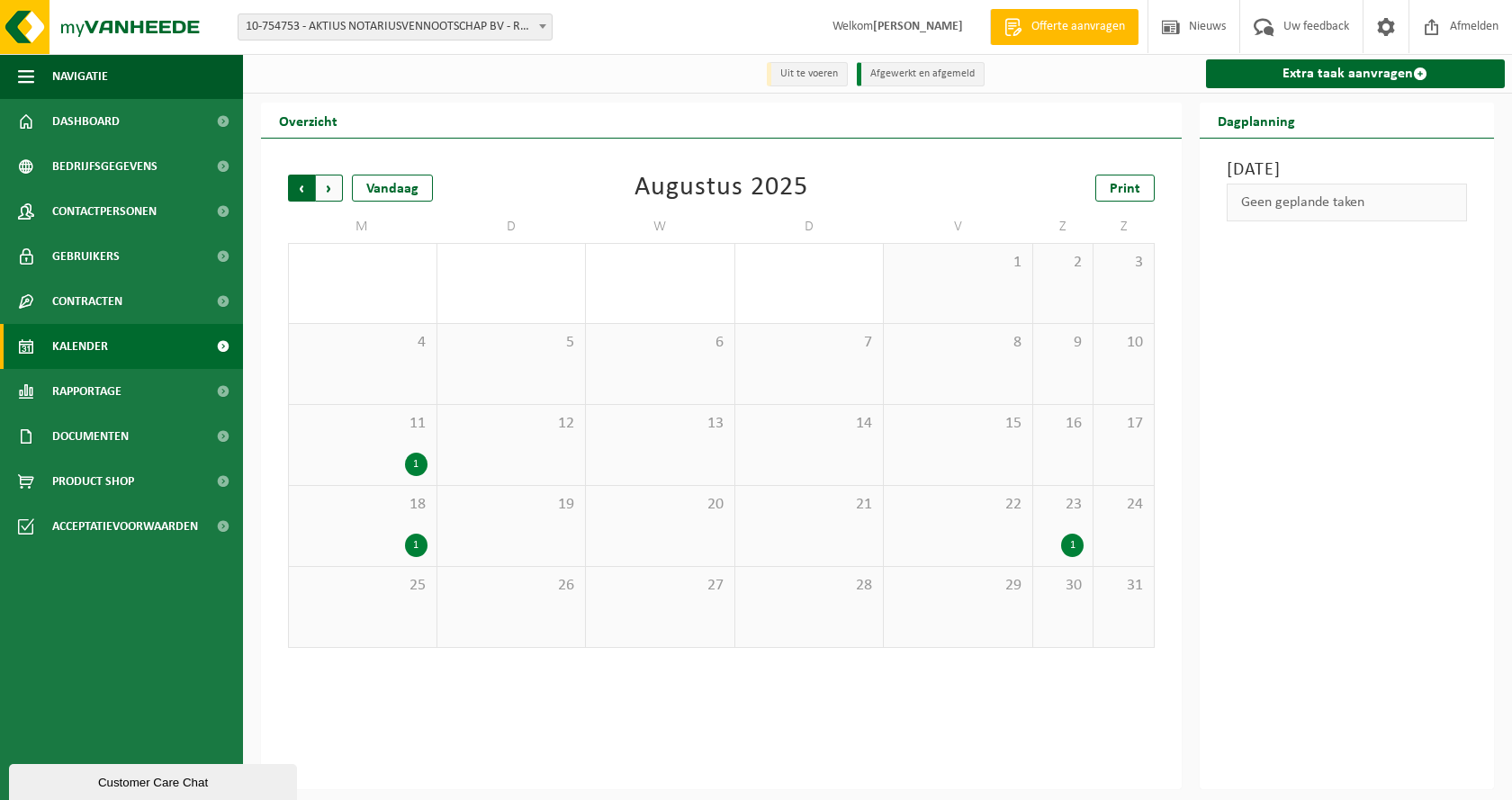
click at [318, 194] on span "Volgende" at bounding box center [329, 188] width 27 height 27
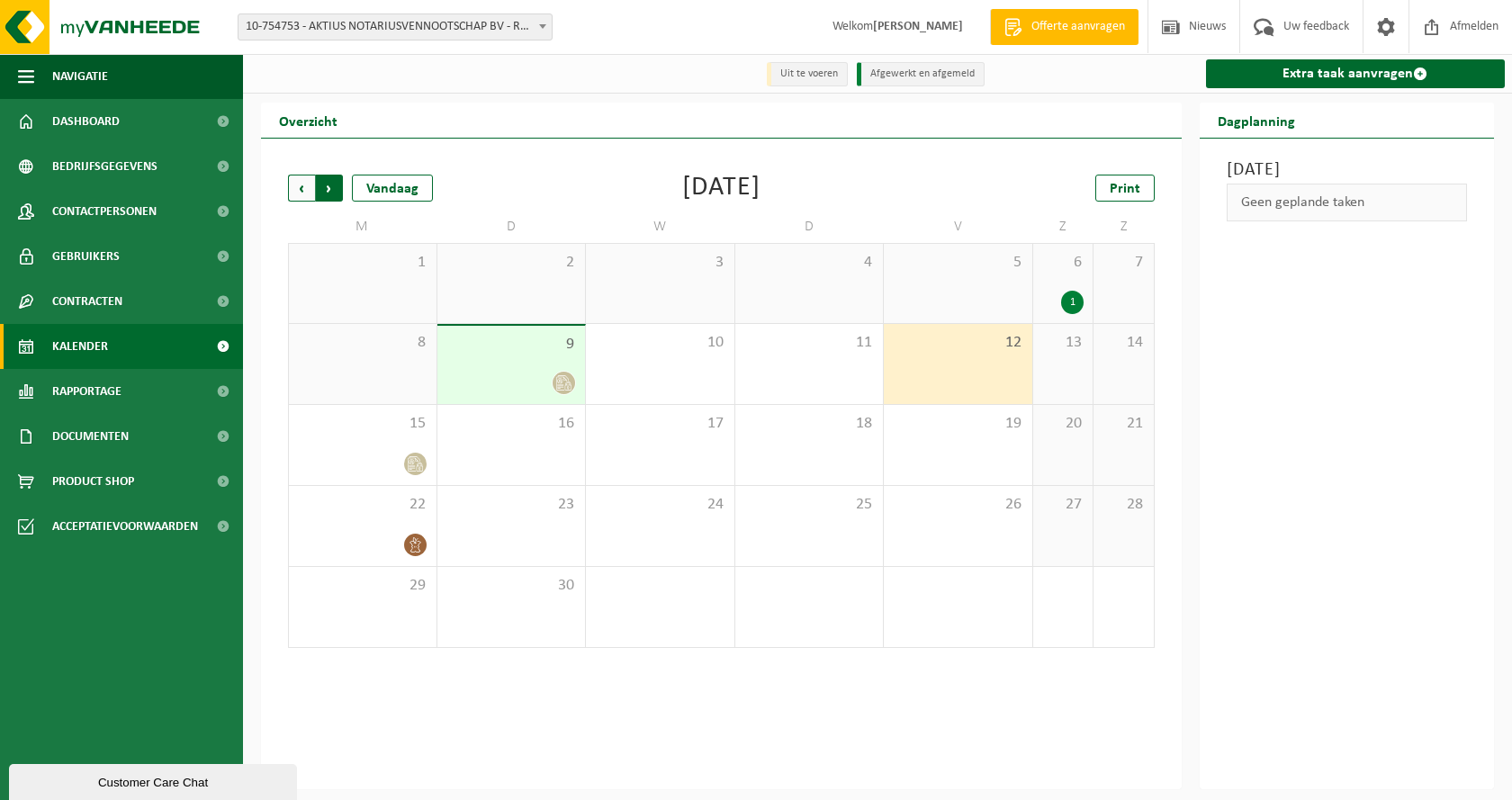
click at [308, 194] on span "Vorige" at bounding box center [301, 188] width 27 height 27
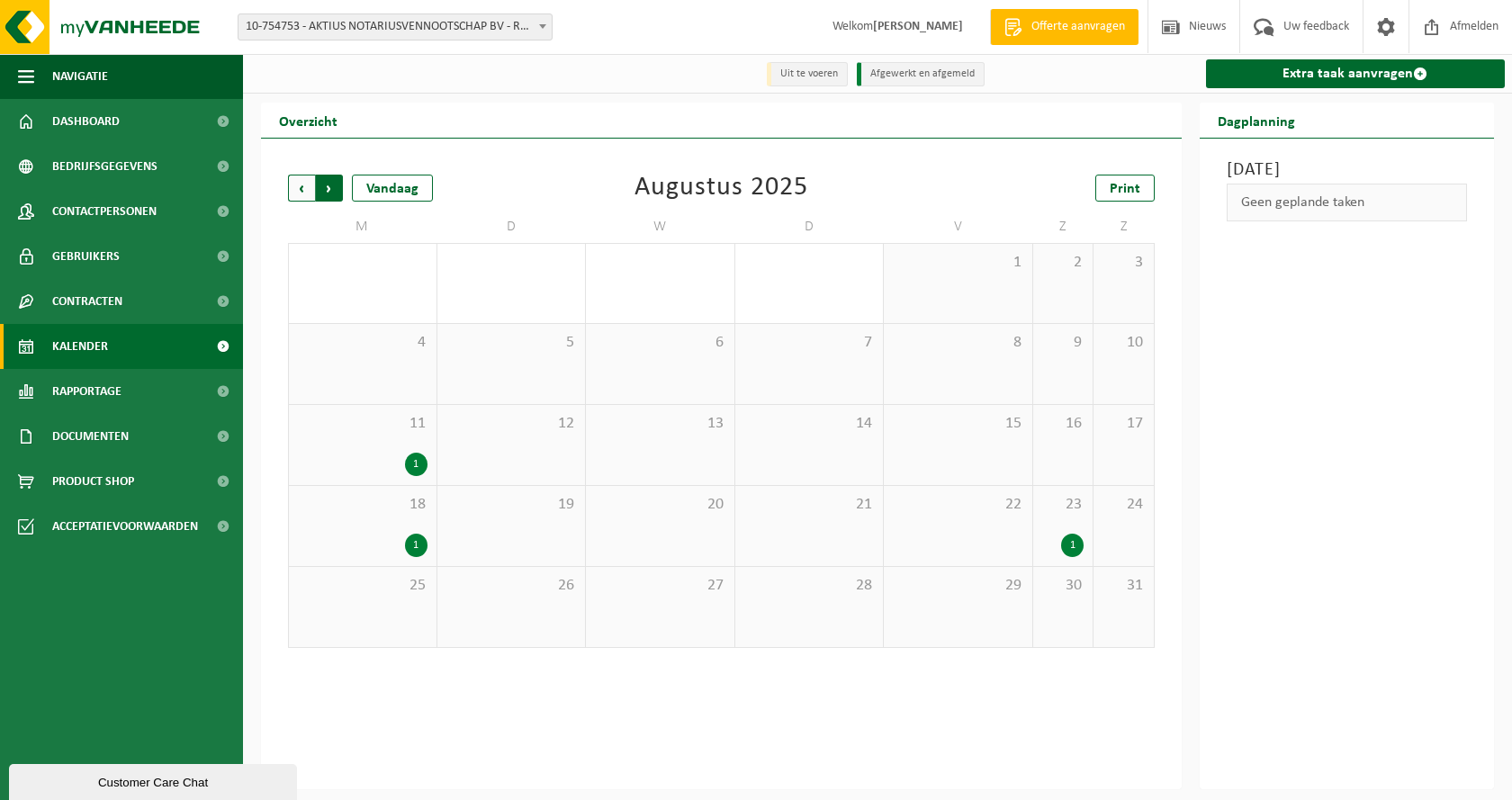
click at [308, 193] on span "Vorige" at bounding box center [301, 188] width 27 height 27
click at [308, 192] on span "Vorige" at bounding box center [301, 188] width 27 height 27
click at [371, 507] on span "16" at bounding box center [363, 504] width 129 height 19
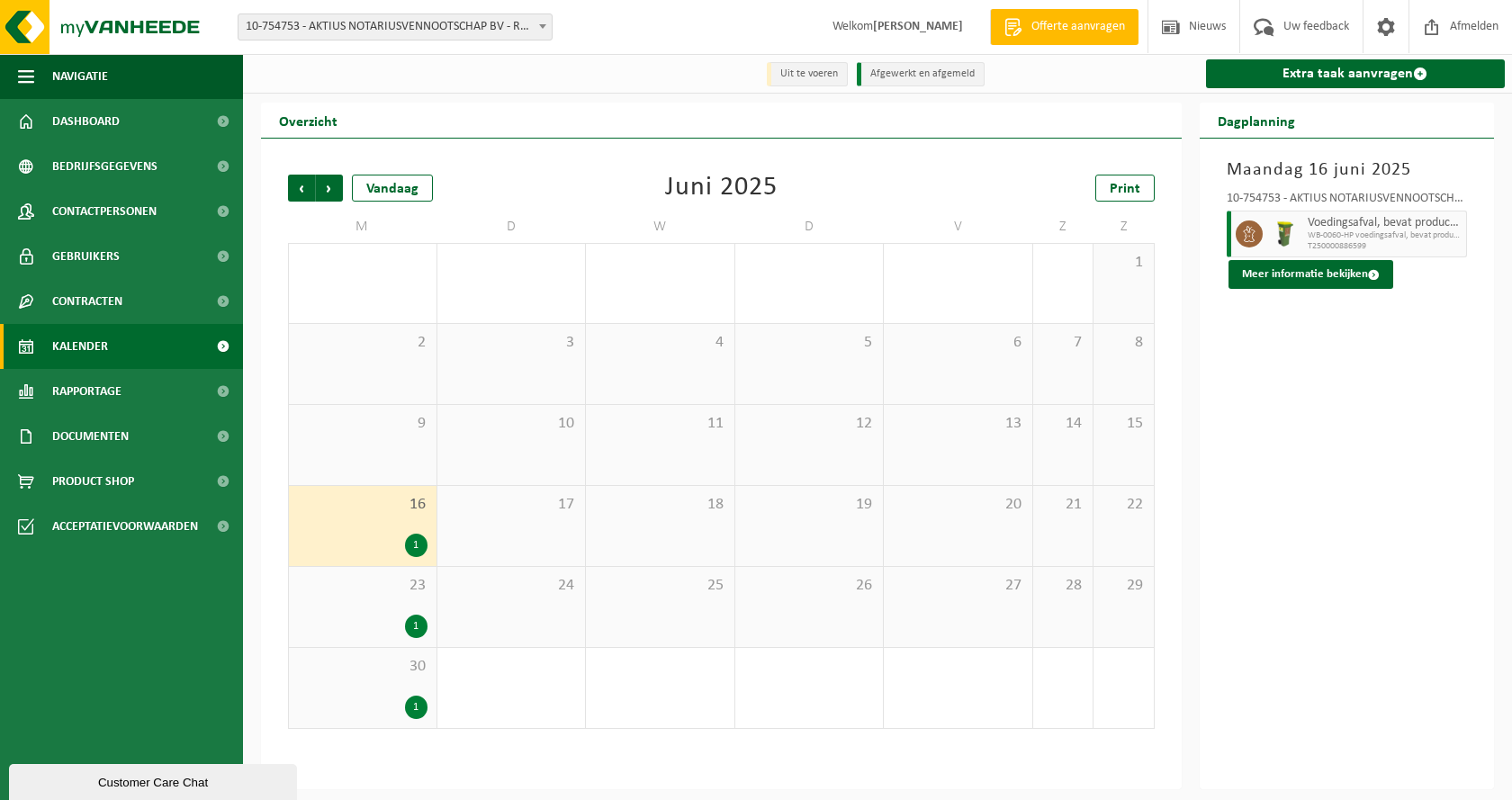
click at [396, 620] on div "1" at bounding box center [363, 626] width 129 height 23
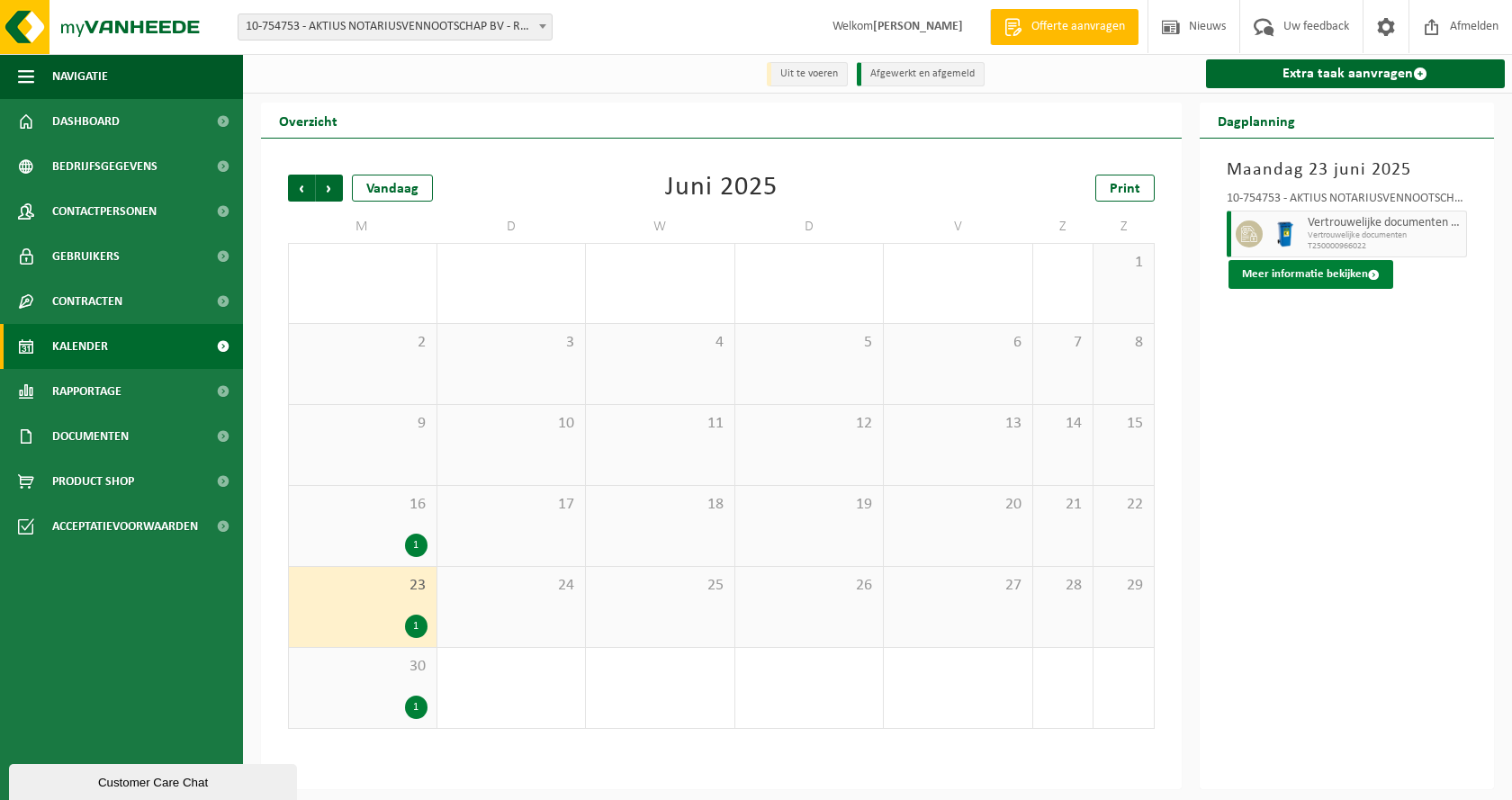
click at [1321, 267] on button "Meer informatie bekijken" at bounding box center [1310, 274] width 165 height 29
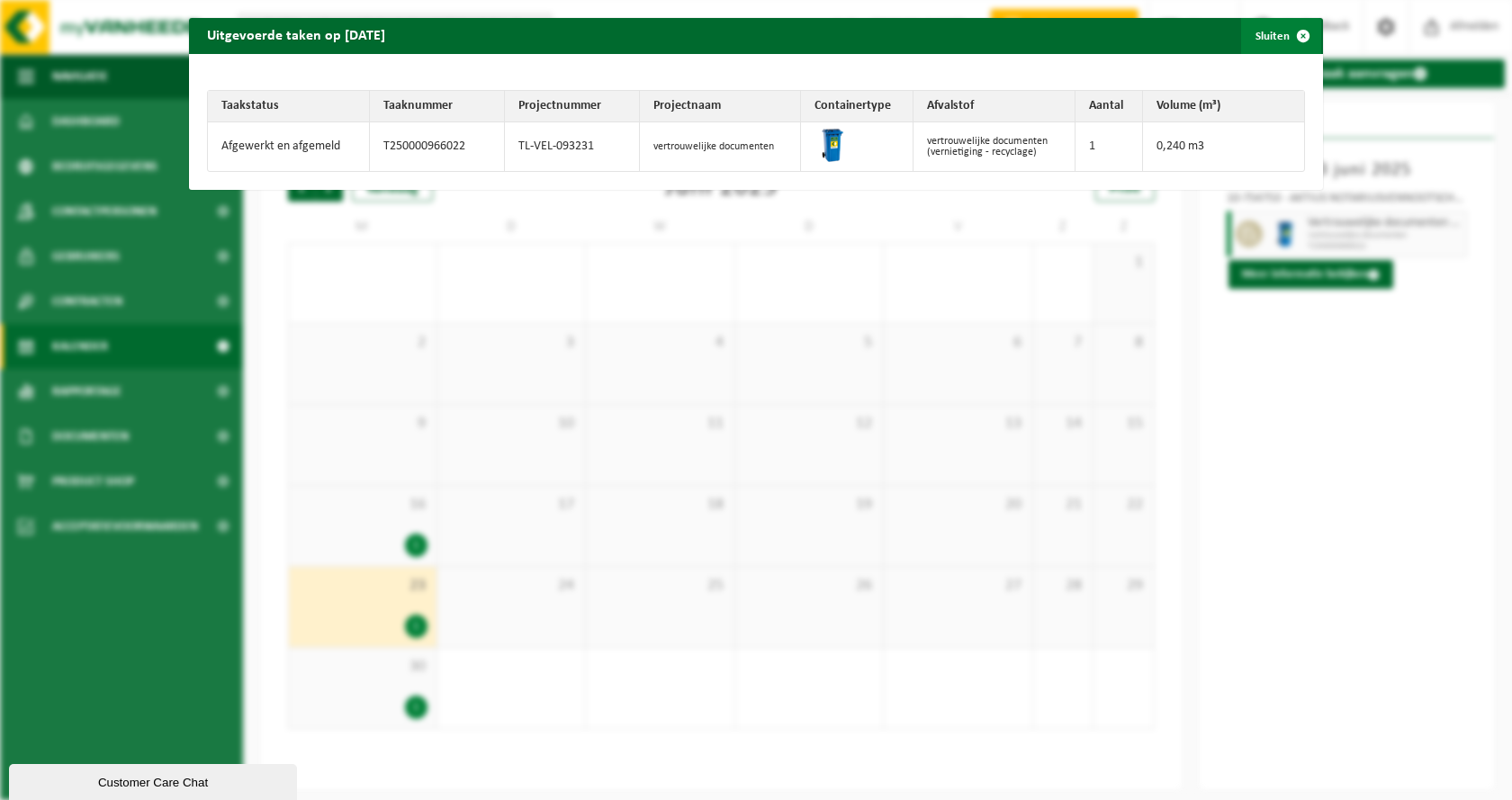
click at [1292, 34] on span "button" at bounding box center [1303, 35] width 36 height 36
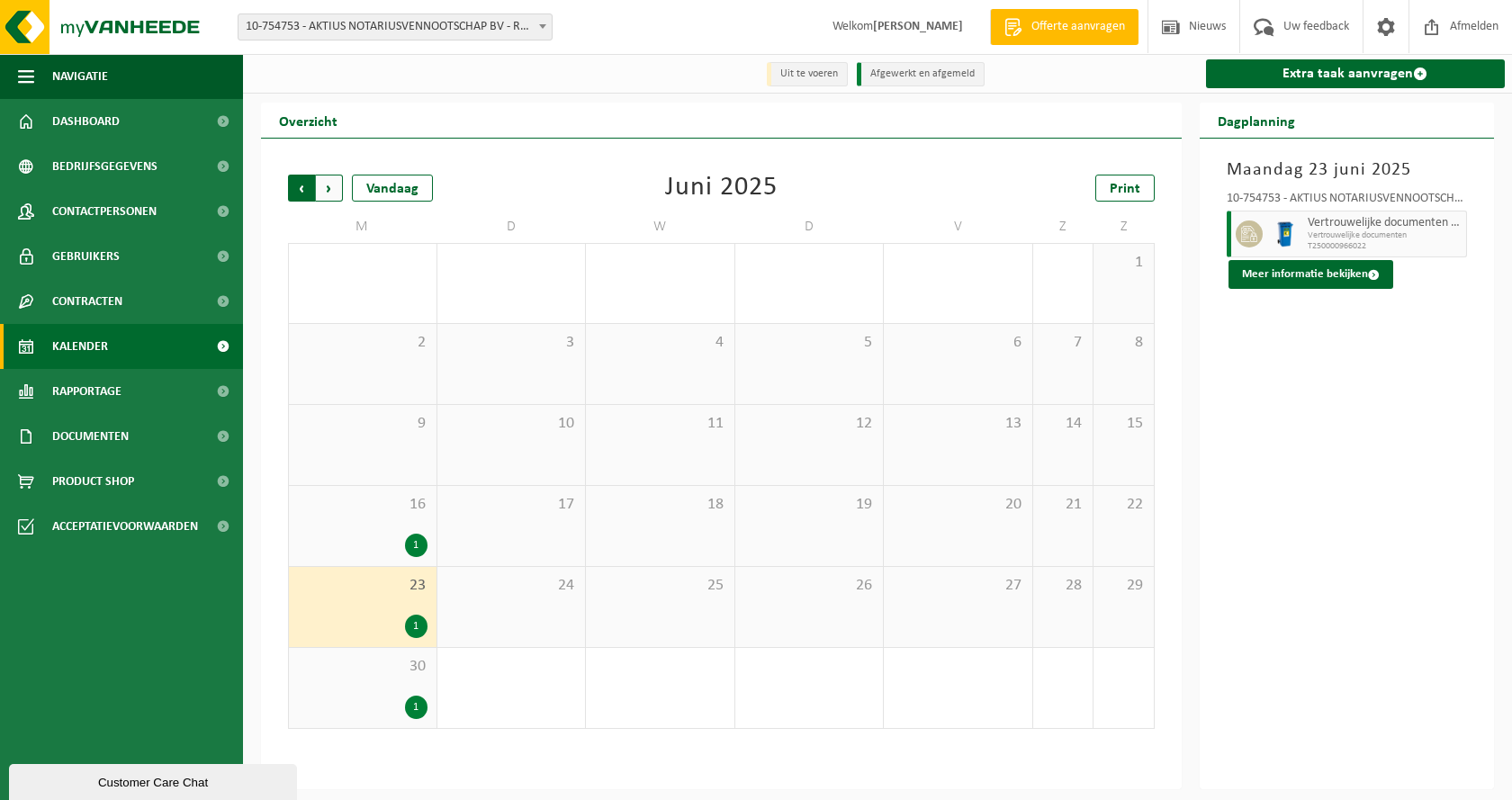
click at [335, 187] on span "Volgende" at bounding box center [329, 188] width 27 height 27
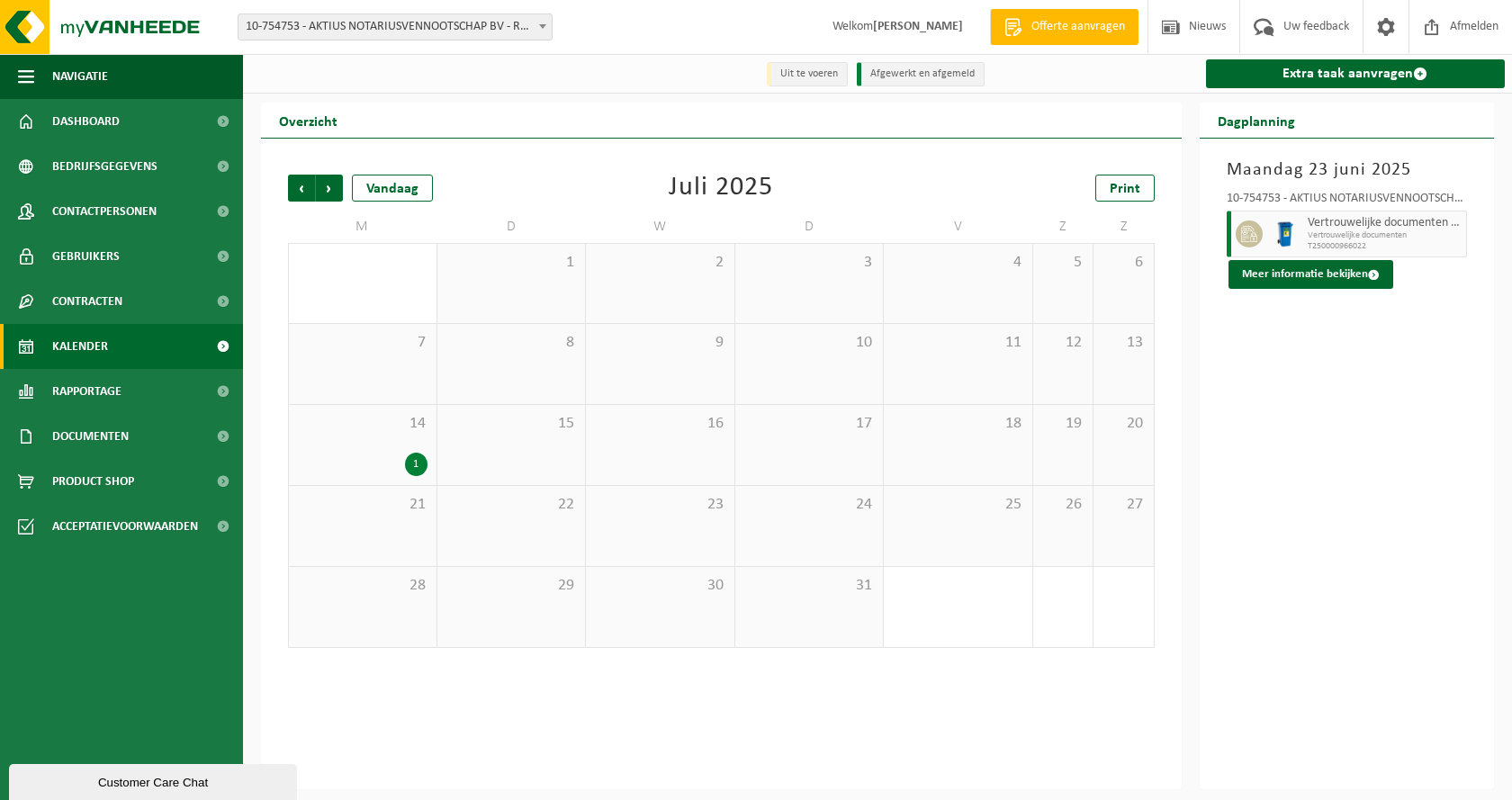
click at [335, 187] on span "Volgende" at bounding box center [329, 188] width 27 height 27
click at [335, 190] on span "Volgende" at bounding box center [329, 188] width 27 height 27
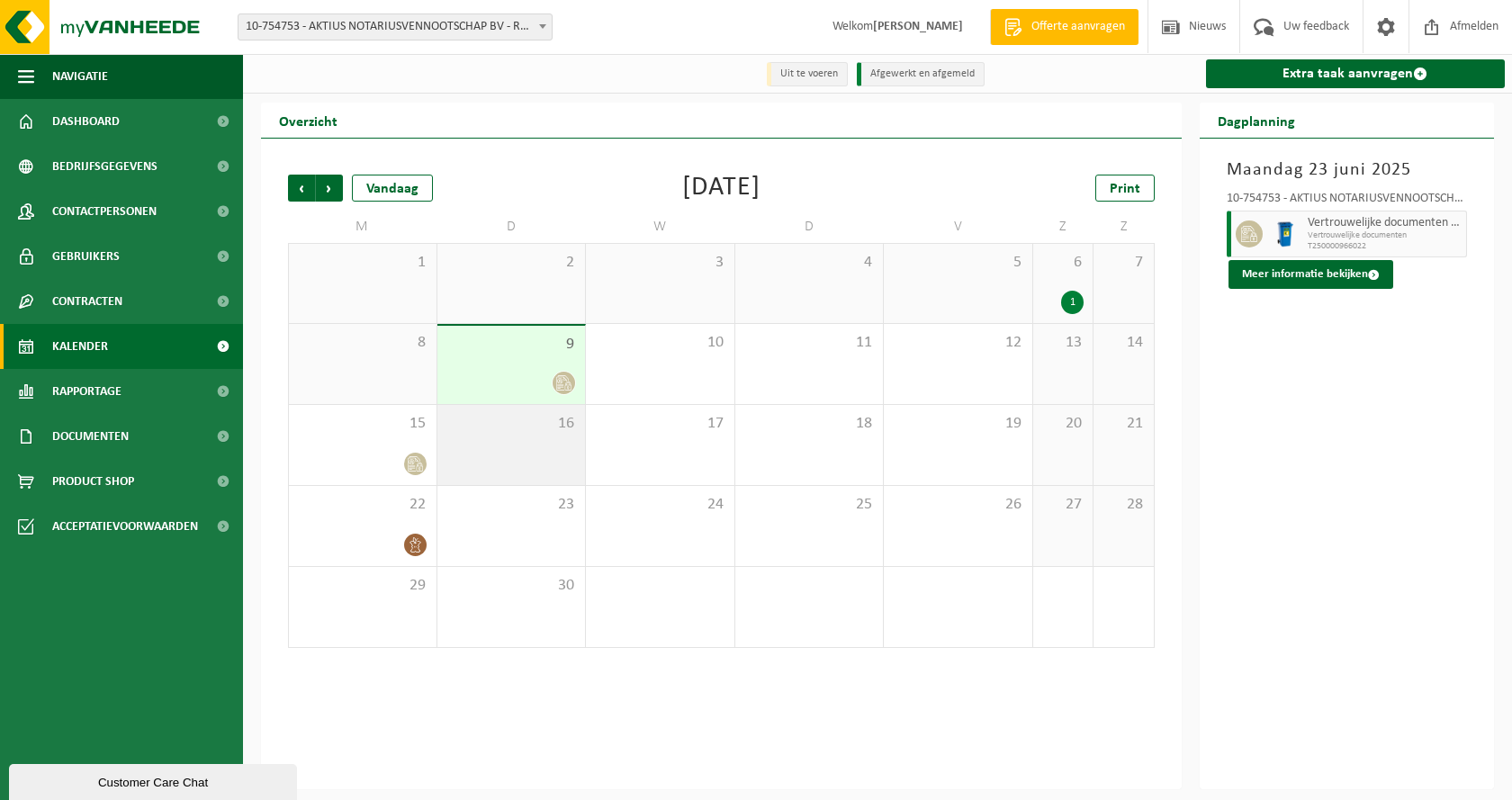
click at [497, 437] on div "16" at bounding box center [511, 445] width 149 height 80
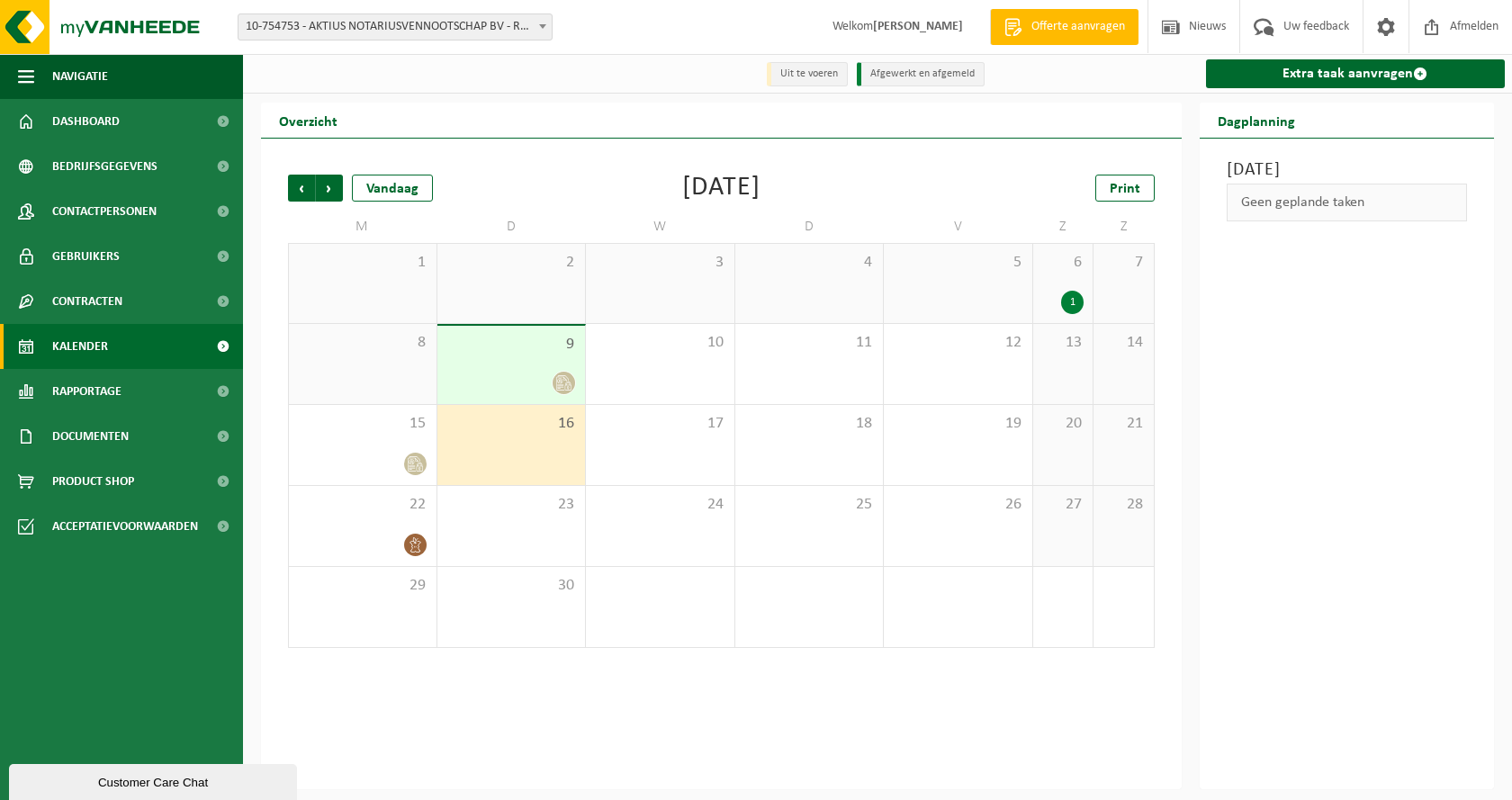
click at [498, 365] on div "9" at bounding box center [511, 364] width 149 height 79
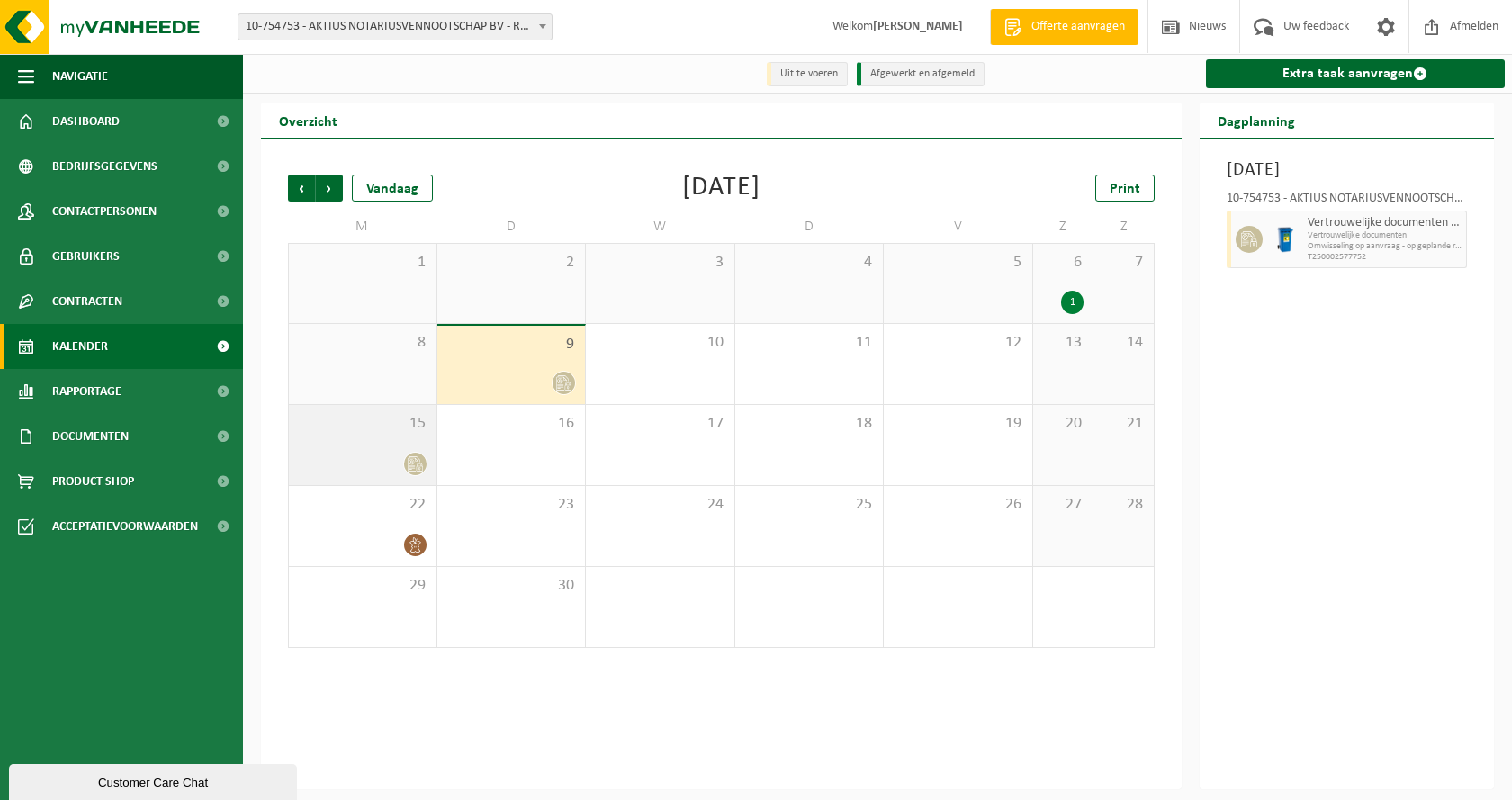
click at [355, 452] on div at bounding box center [363, 463] width 129 height 24
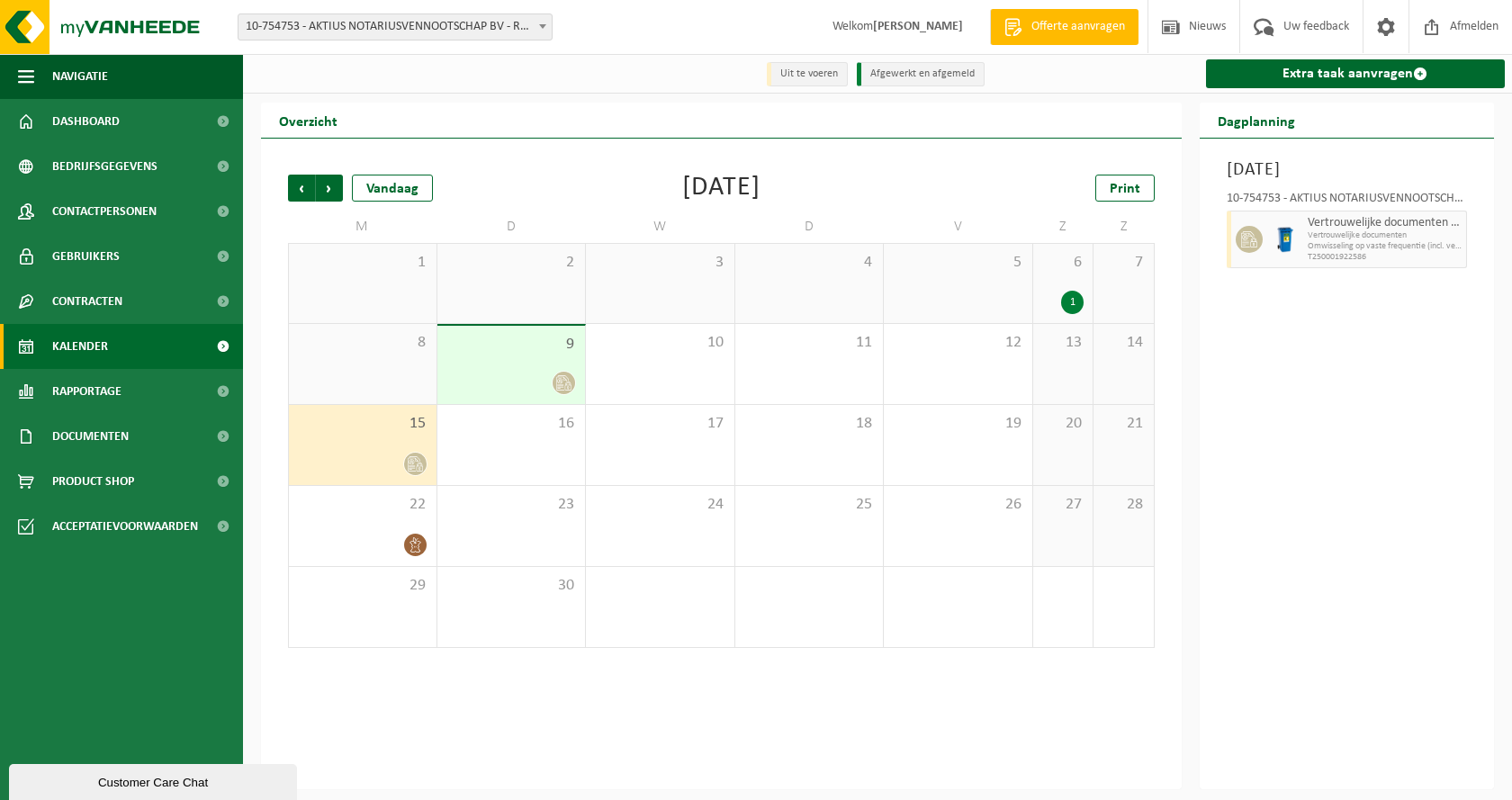
click at [543, 377] on div at bounding box center [511, 383] width 130 height 24
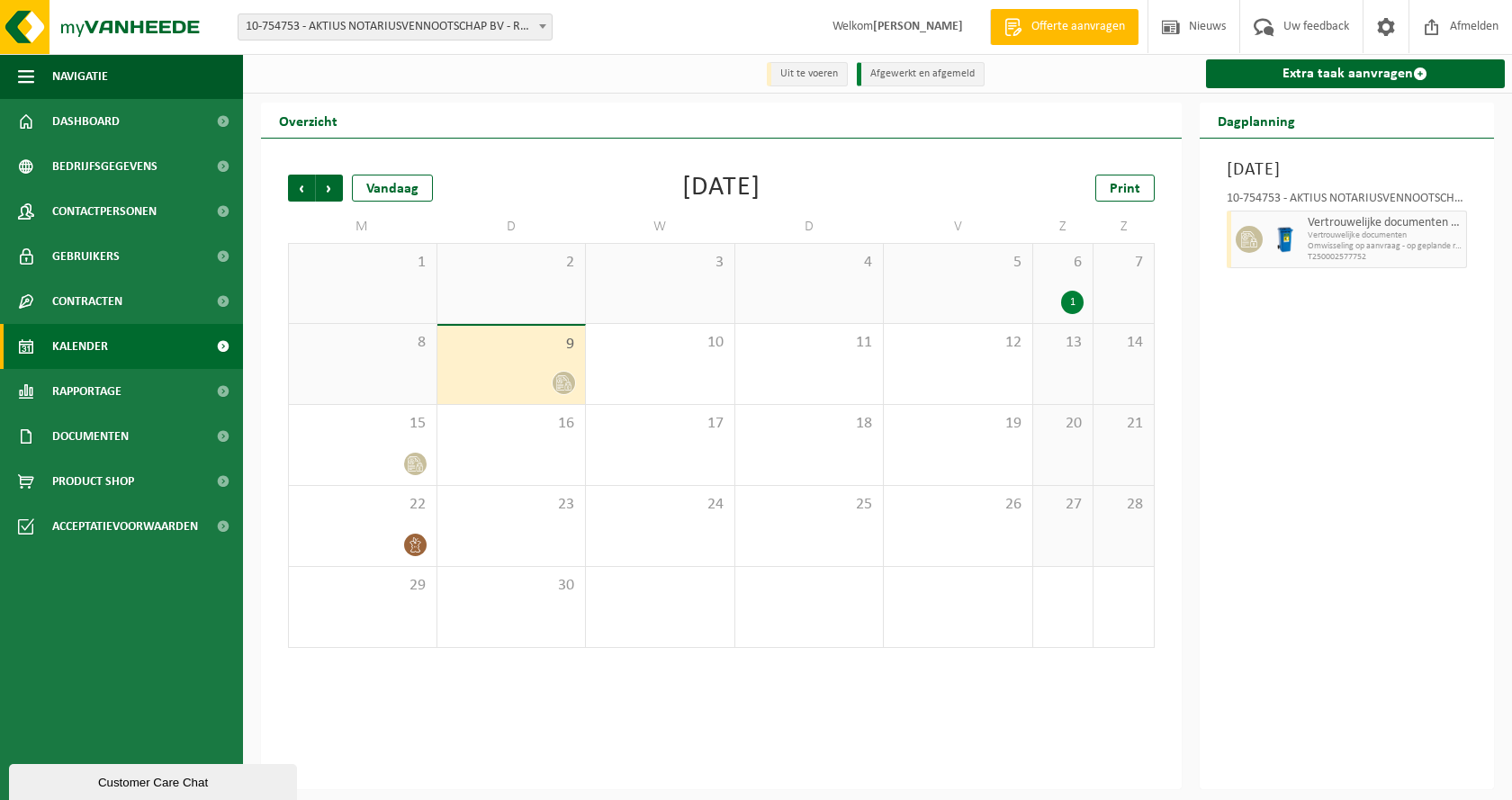
click at [537, 289] on div "2" at bounding box center [511, 284] width 149 height 80
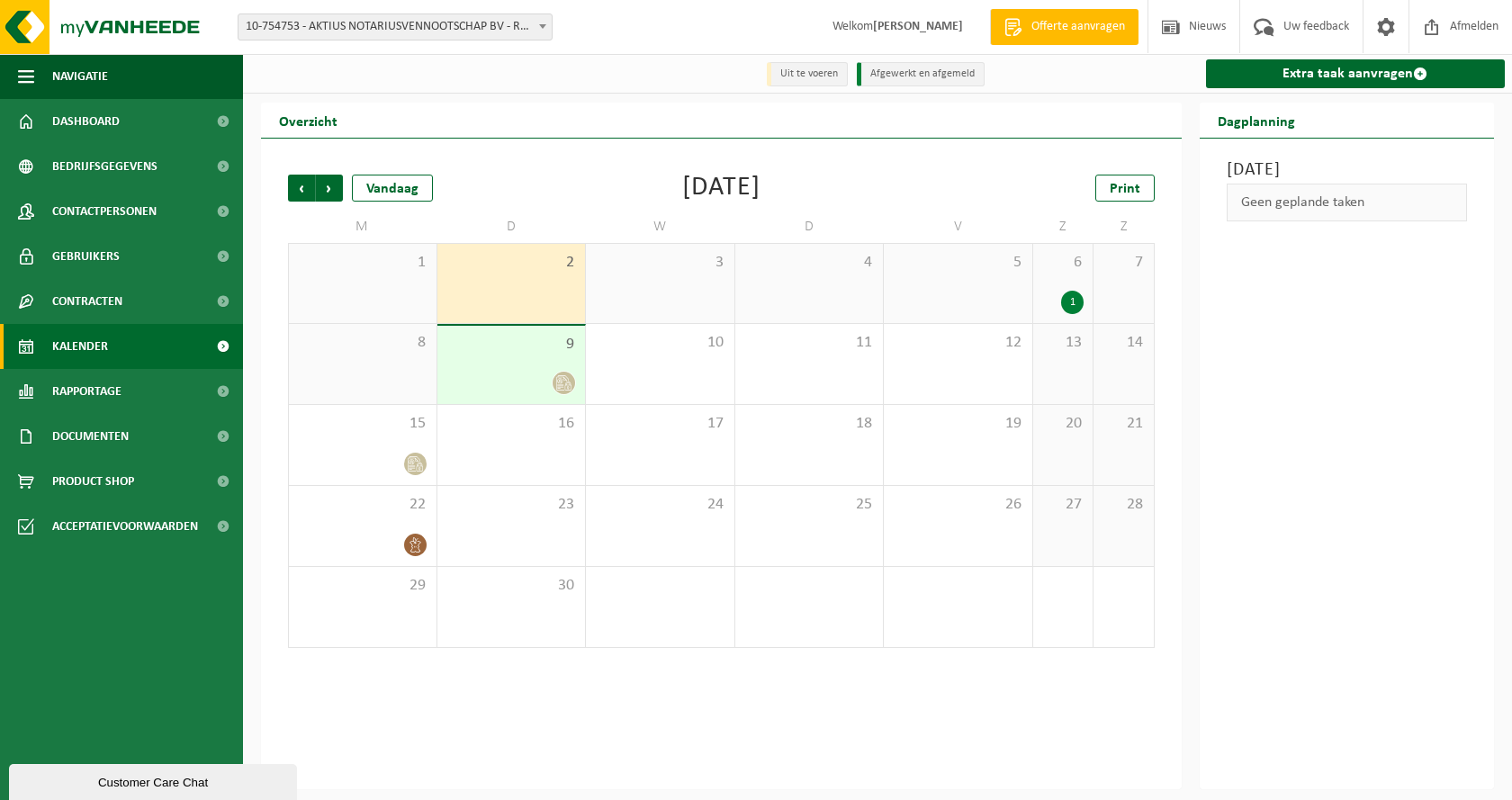
click at [519, 363] on div "9" at bounding box center [511, 364] width 149 height 79
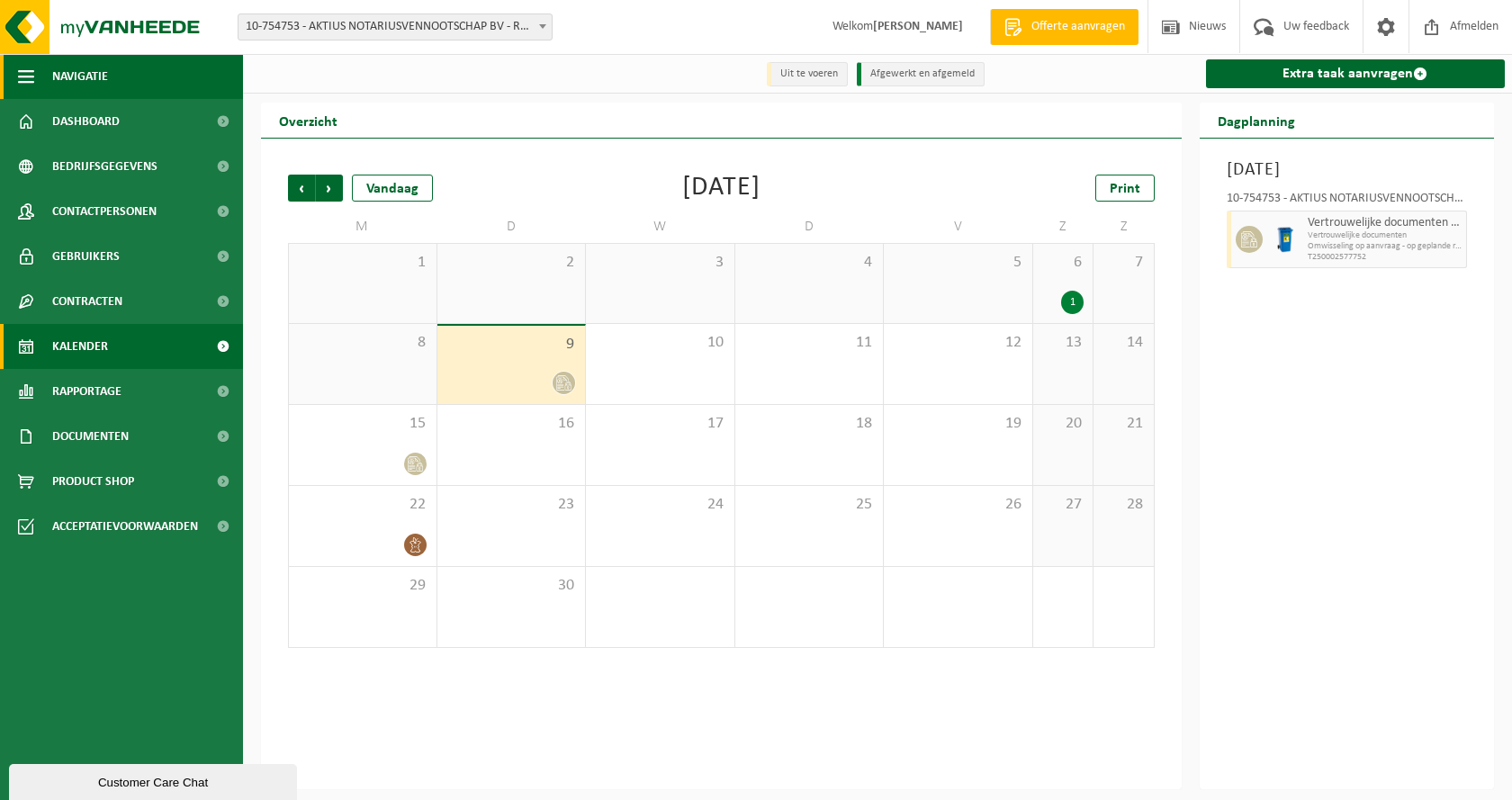
click at [72, 80] on span "Navigatie" at bounding box center [80, 76] width 55 height 45
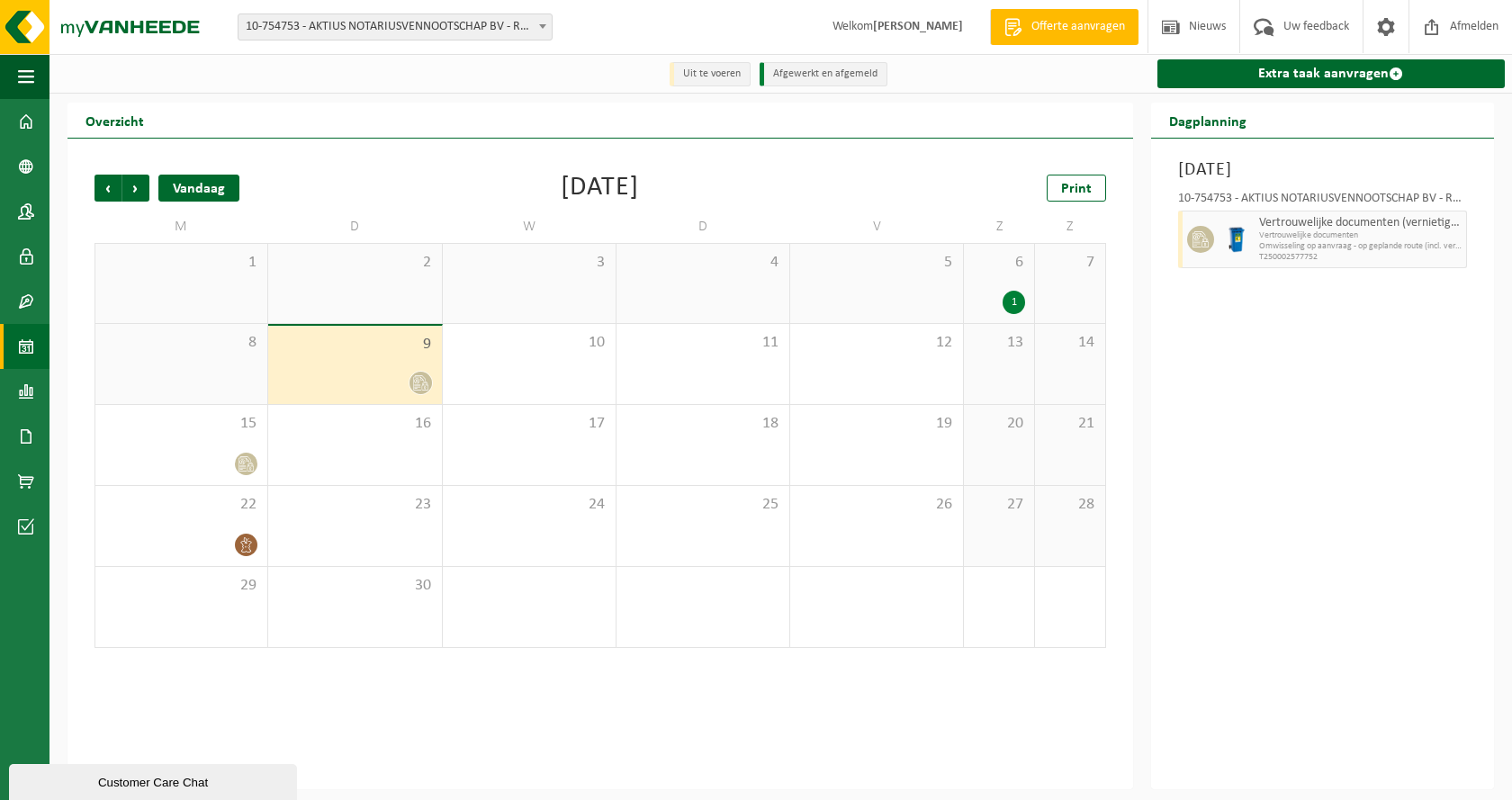
click at [196, 188] on div "Vandaag" at bounding box center [199, 188] width 81 height 27
click at [339, 354] on span "9" at bounding box center [354, 344] width 154 height 19
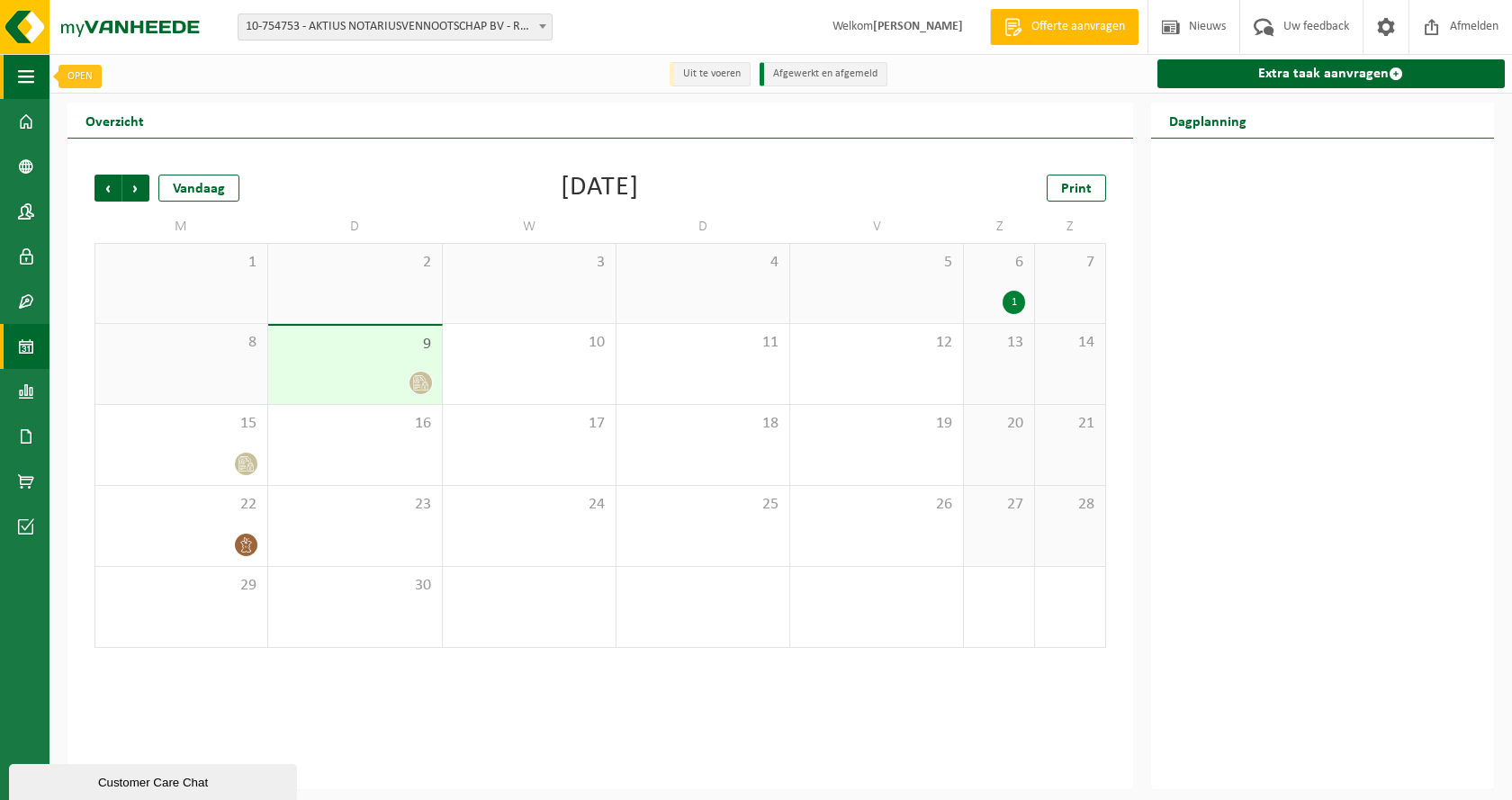
click at [26, 79] on span "button" at bounding box center [26, 76] width 17 height 45
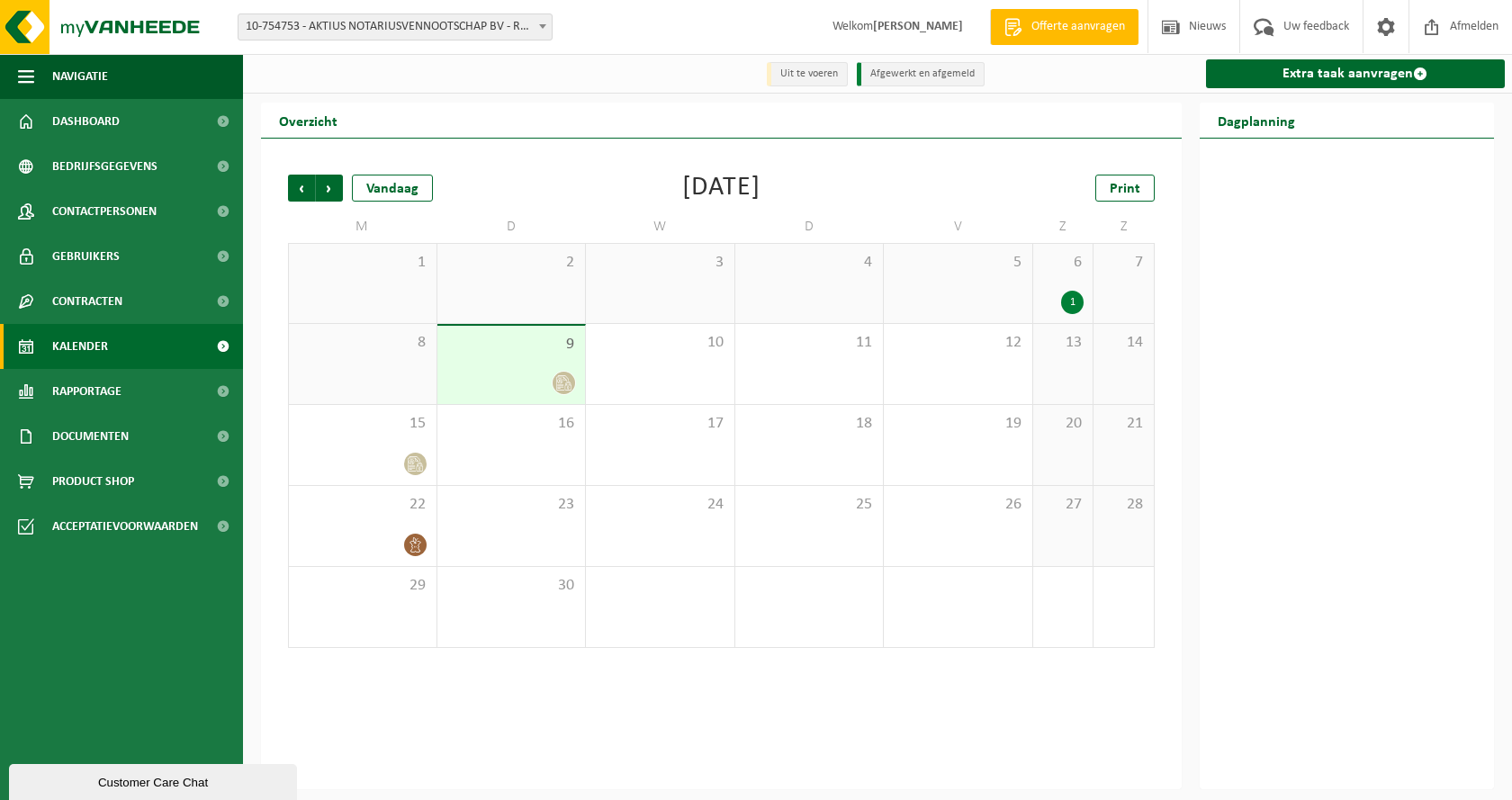
click at [115, 341] on link "Kalender" at bounding box center [121, 346] width 243 height 45
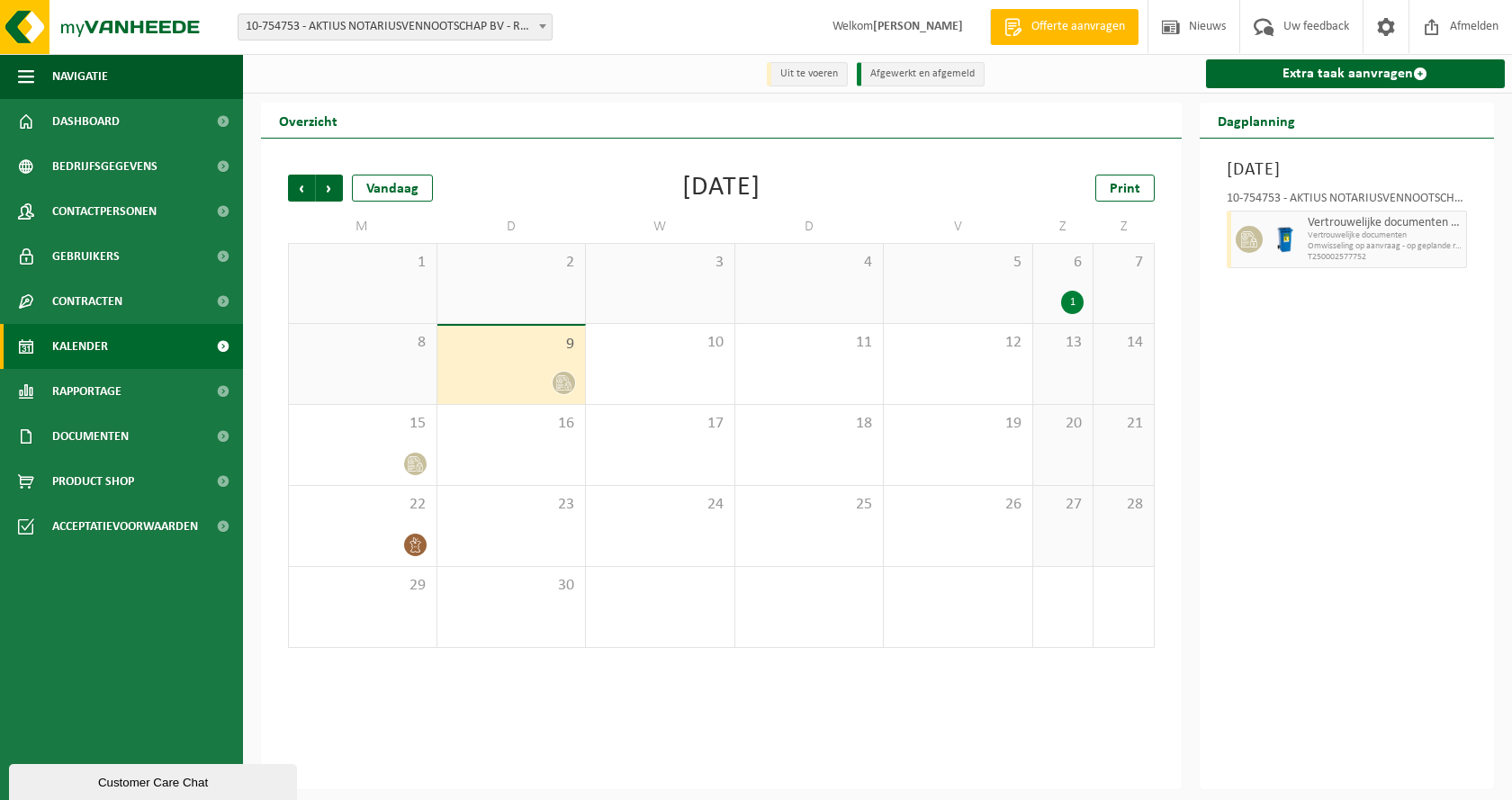
click at [532, 351] on span "9" at bounding box center [511, 344] width 130 height 19
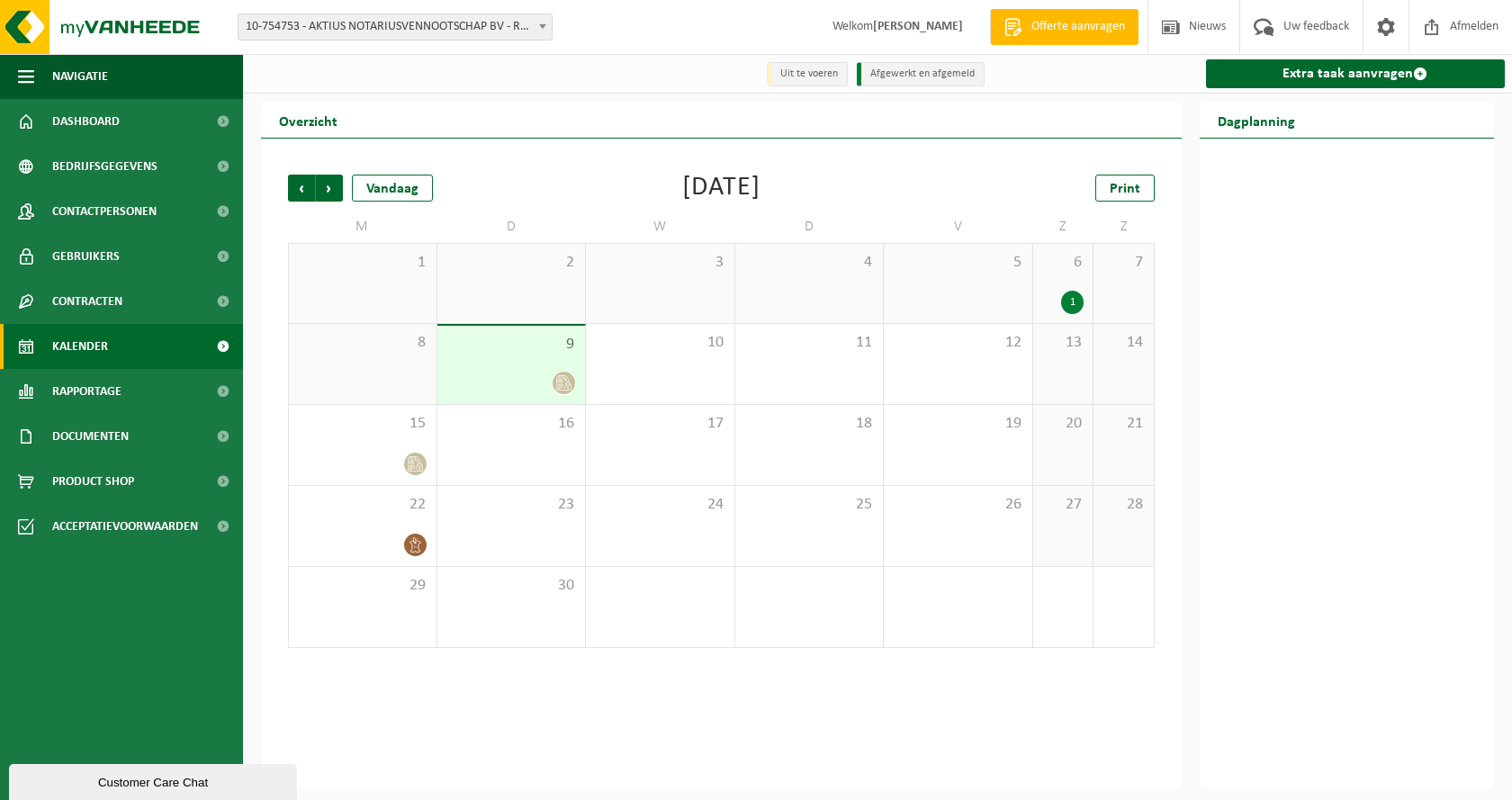
click at [510, 280] on div "2" at bounding box center [511, 284] width 149 height 80
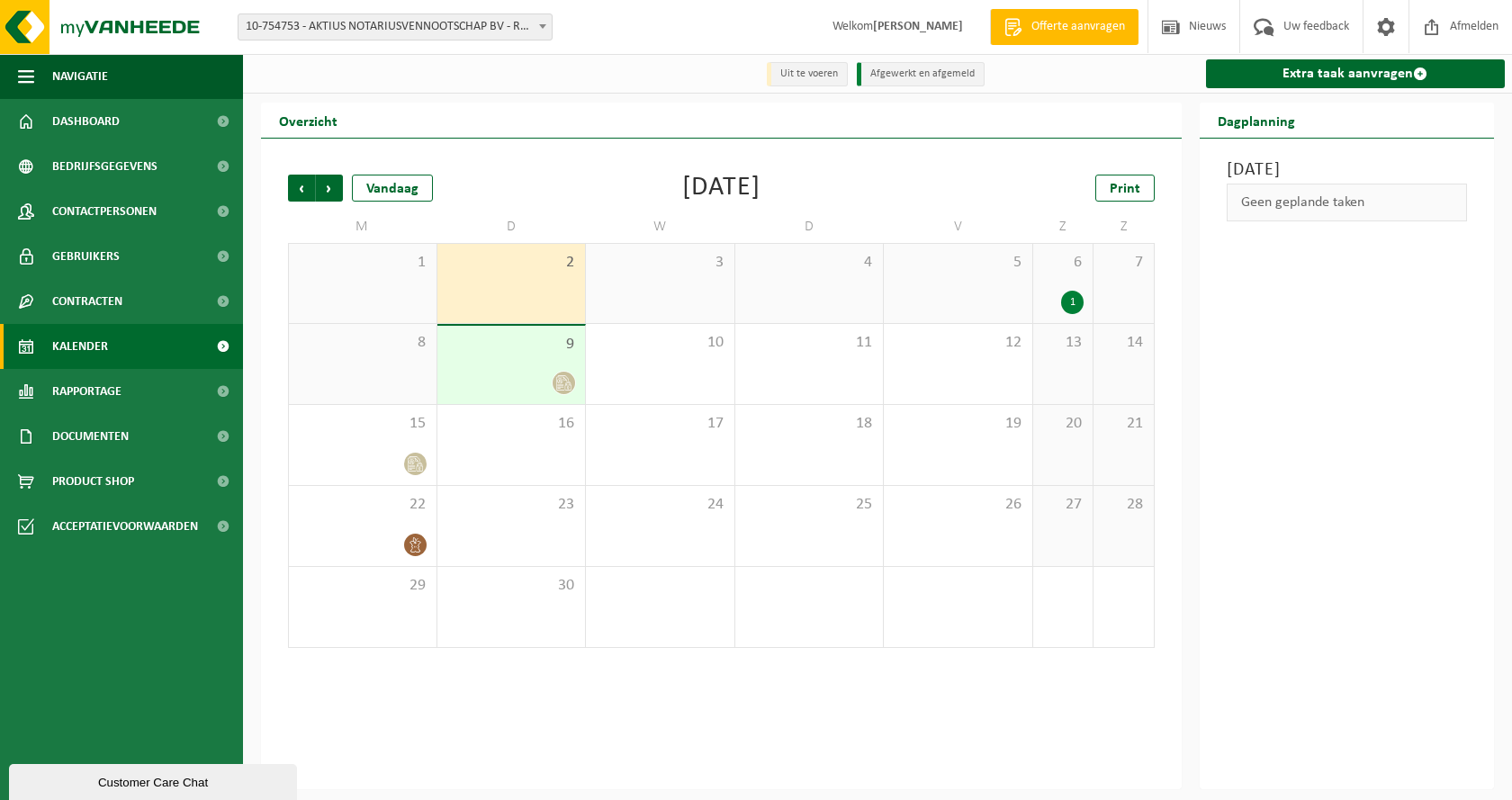
click at [487, 367] on div "9" at bounding box center [511, 364] width 149 height 79
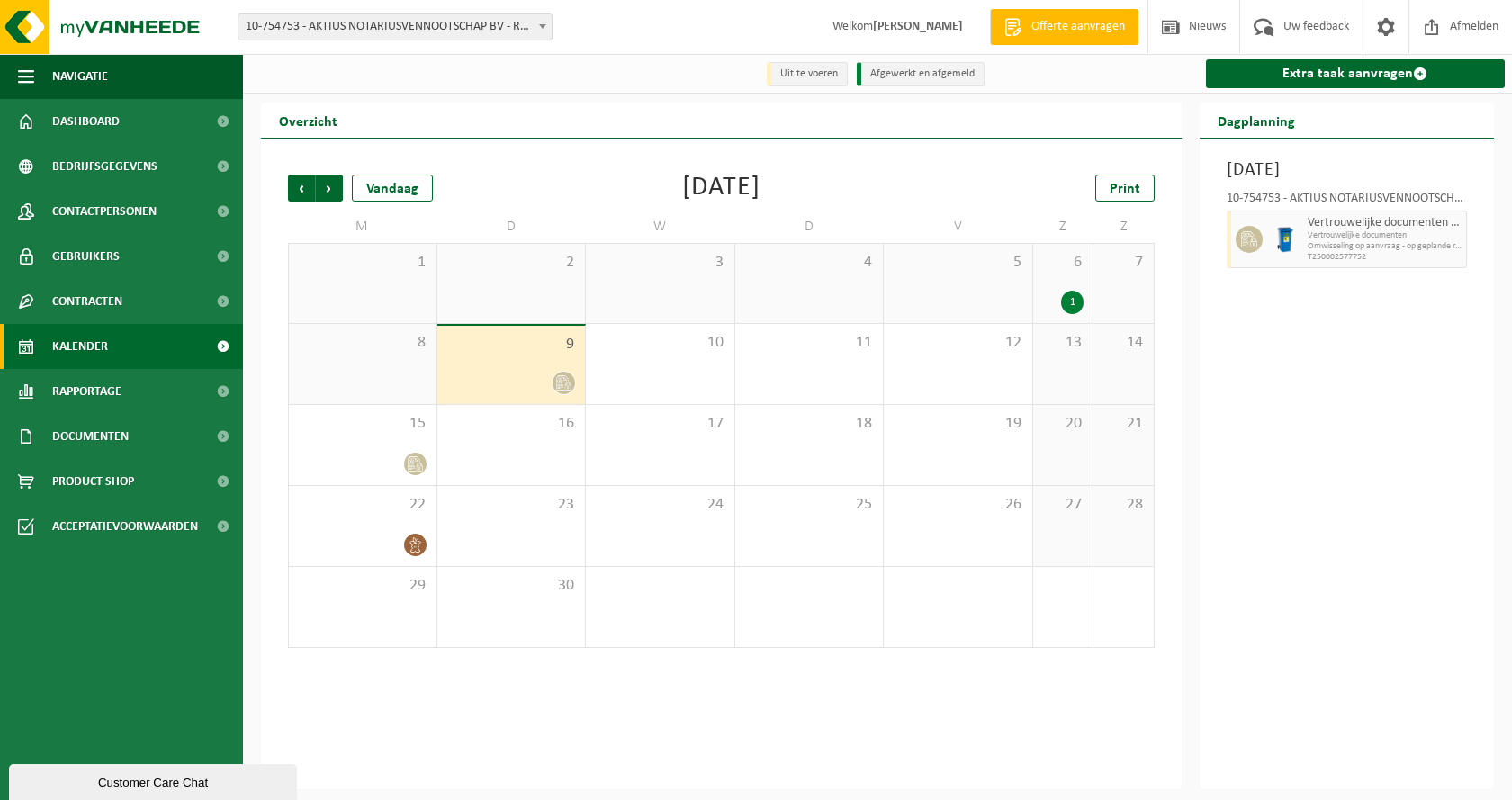
click at [812, 75] on li "Uit te voeren" at bounding box center [807, 74] width 81 height 24
drag, startPoint x: 897, startPoint y: 72, endPoint x: 679, endPoint y: 267, distance: 292.5
click at [896, 72] on li "Afgewerkt en afgemeld" at bounding box center [920, 74] width 128 height 24
click at [367, 352] on span "8" at bounding box center [363, 342] width 129 height 19
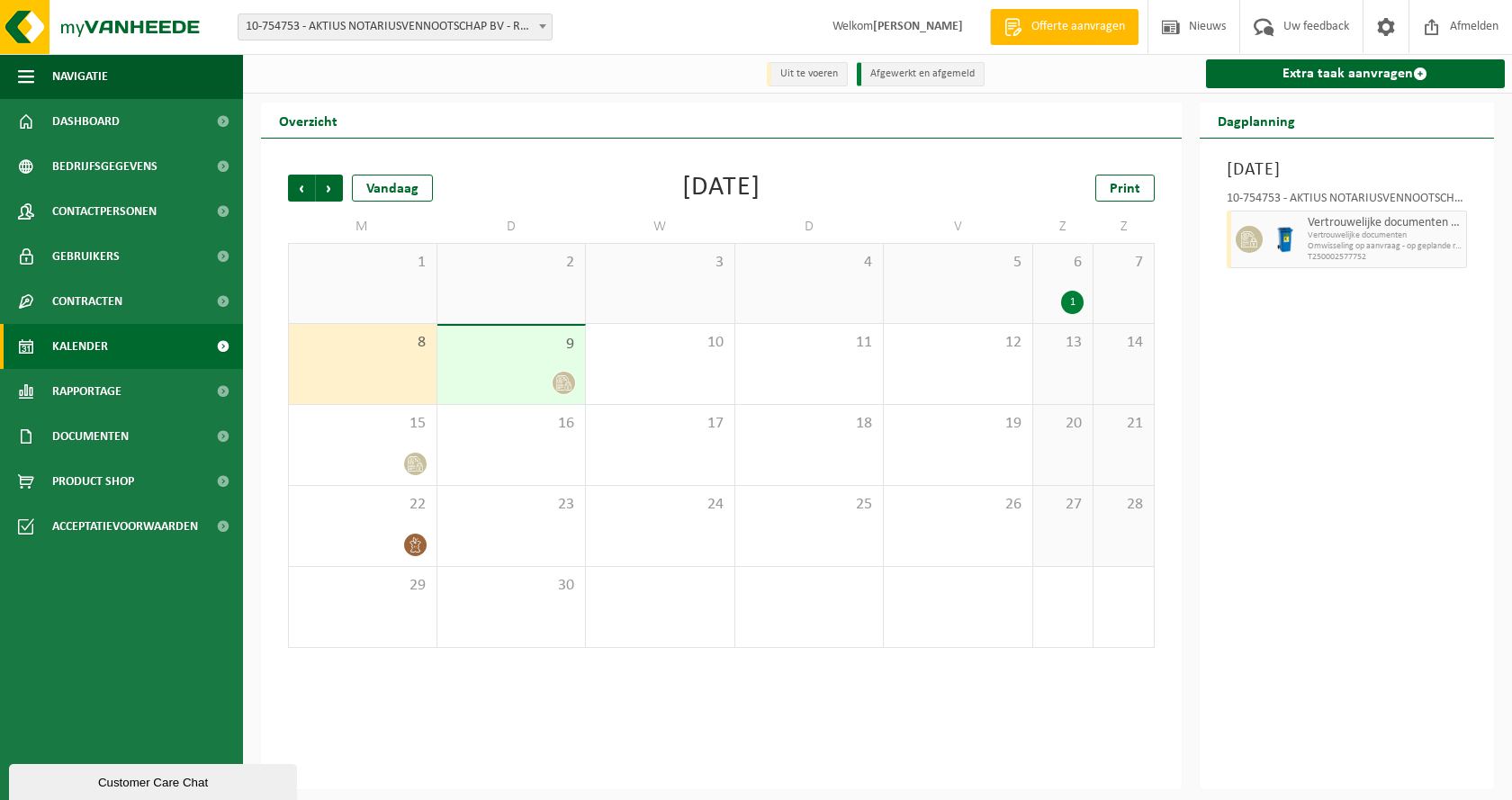
click at [524, 289] on div "2" at bounding box center [511, 284] width 149 height 80
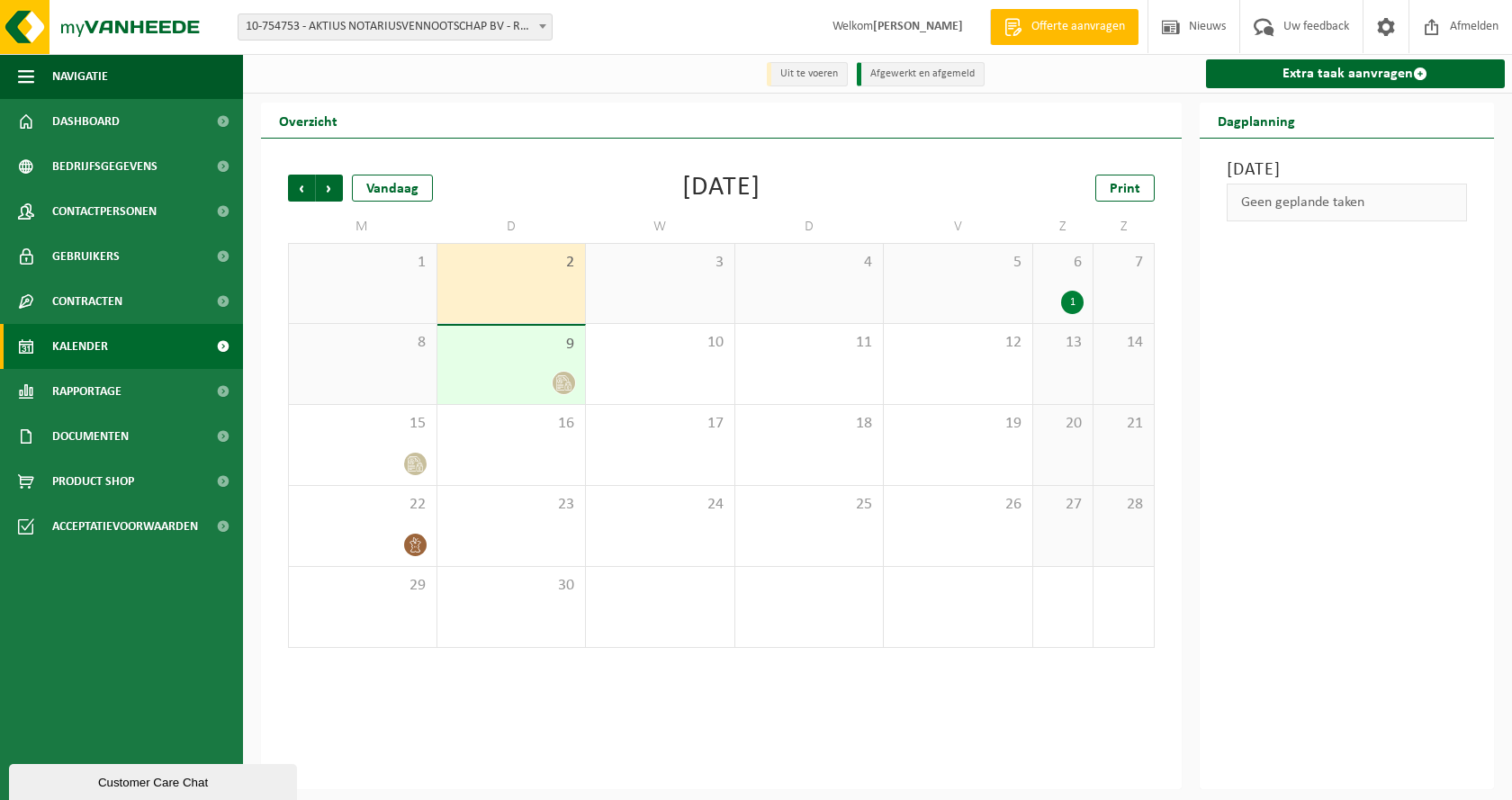
click at [523, 365] on div "9" at bounding box center [511, 364] width 149 height 79
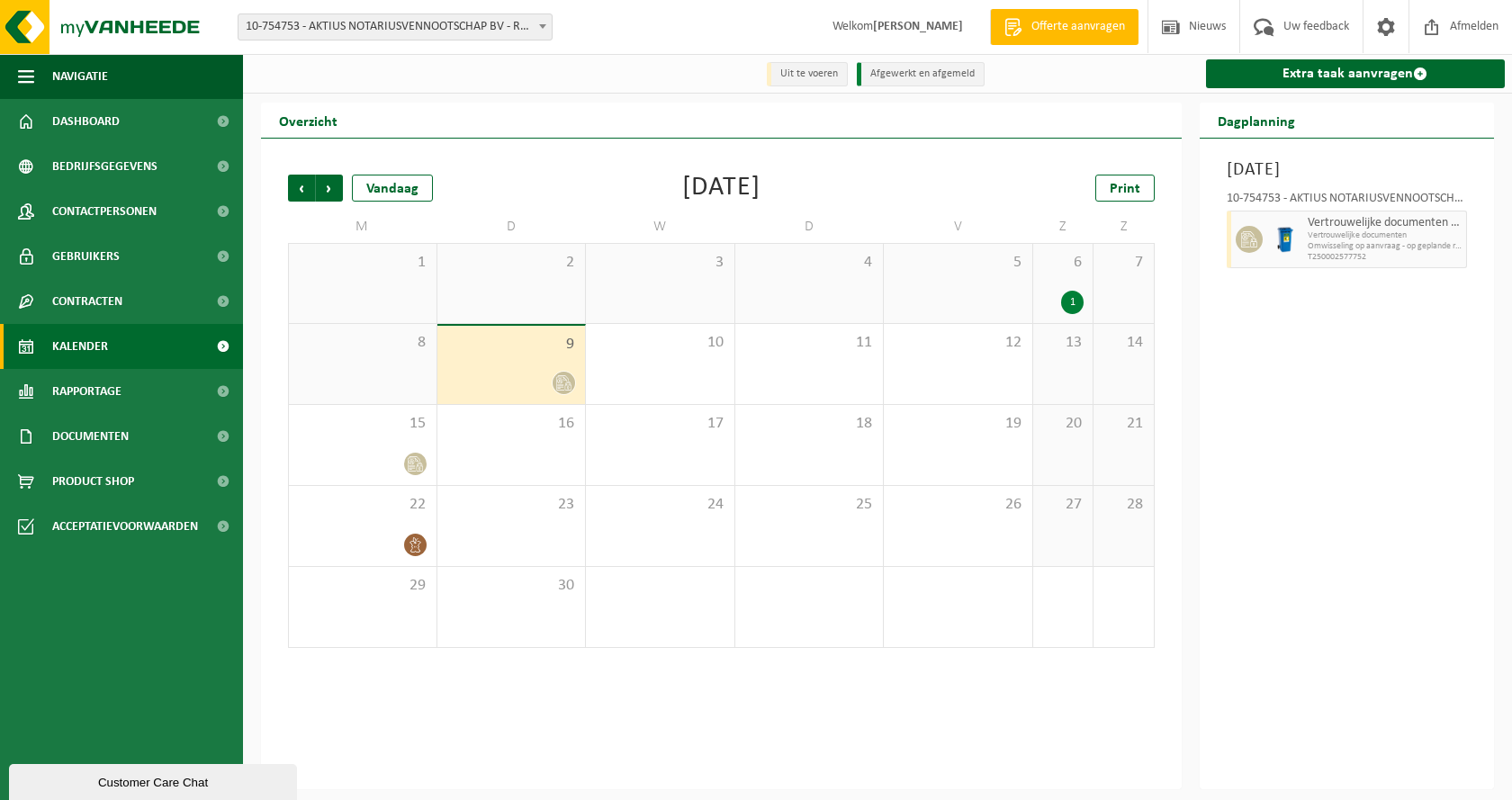
click at [371, 357] on div "8" at bounding box center [363, 363] width 148 height 80
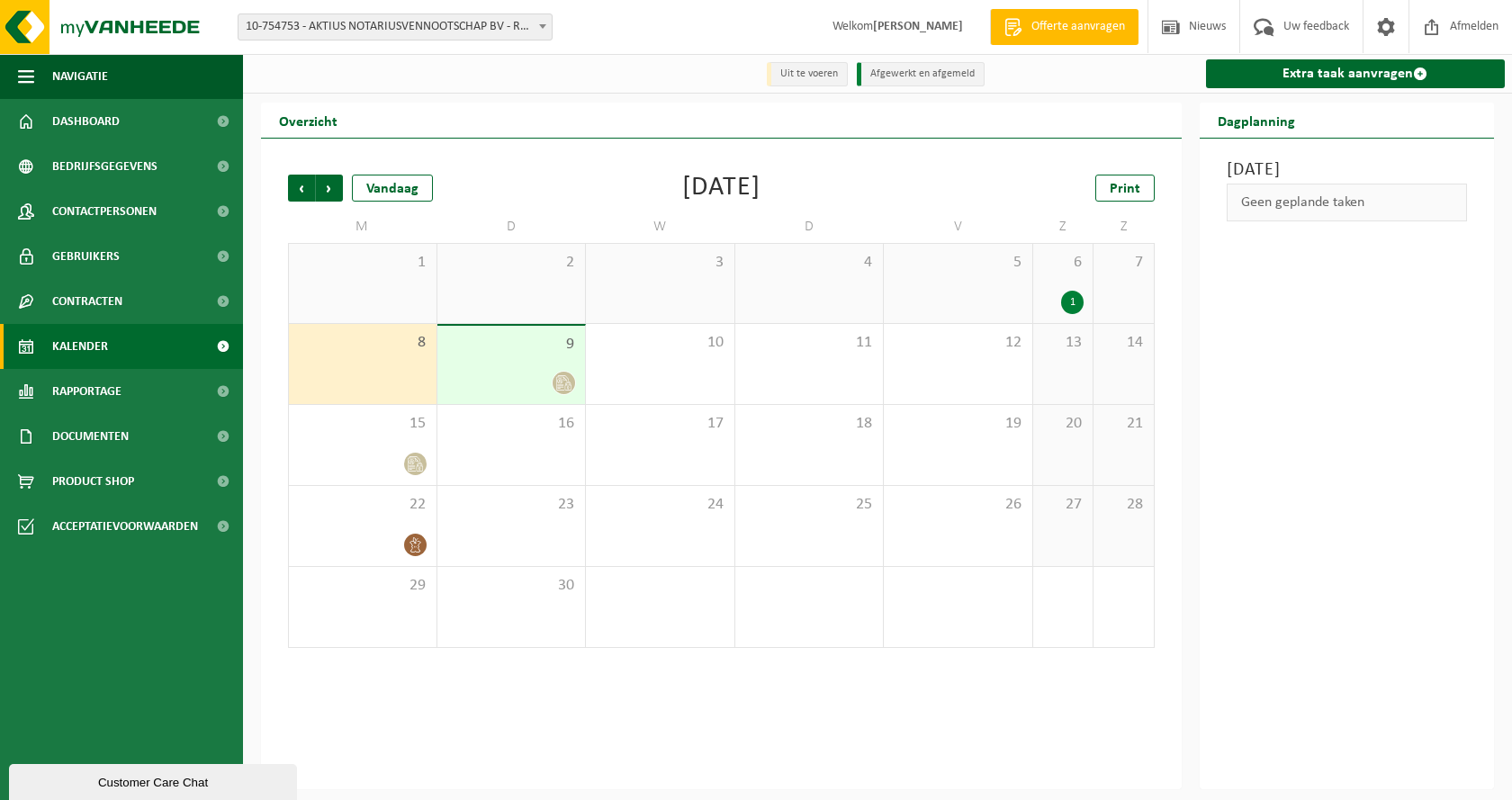
click at [522, 368] on div "9" at bounding box center [511, 364] width 149 height 79
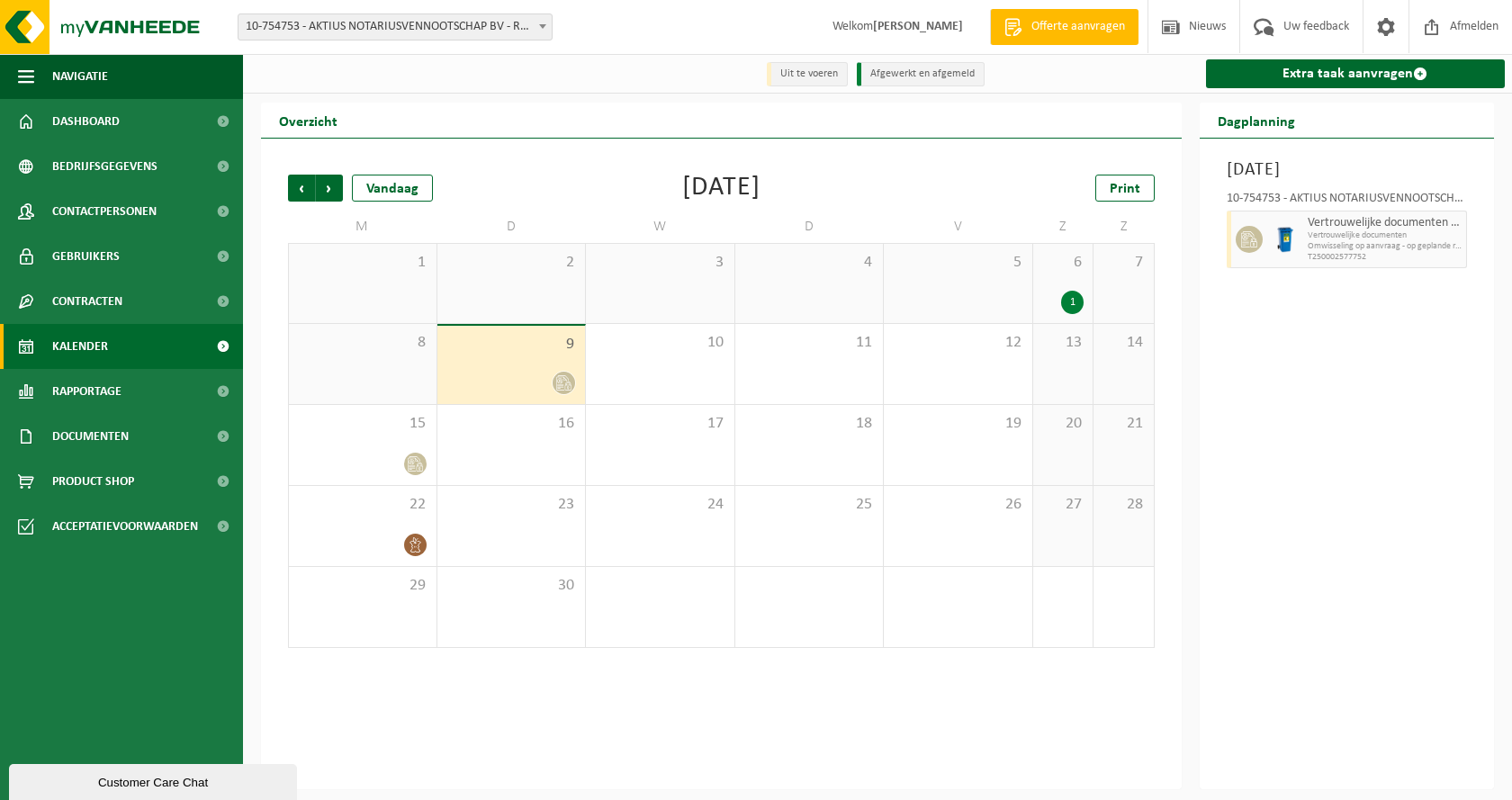
click at [1077, 282] on div "6 1" at bounding box center [1063, 284] width 59 height 80
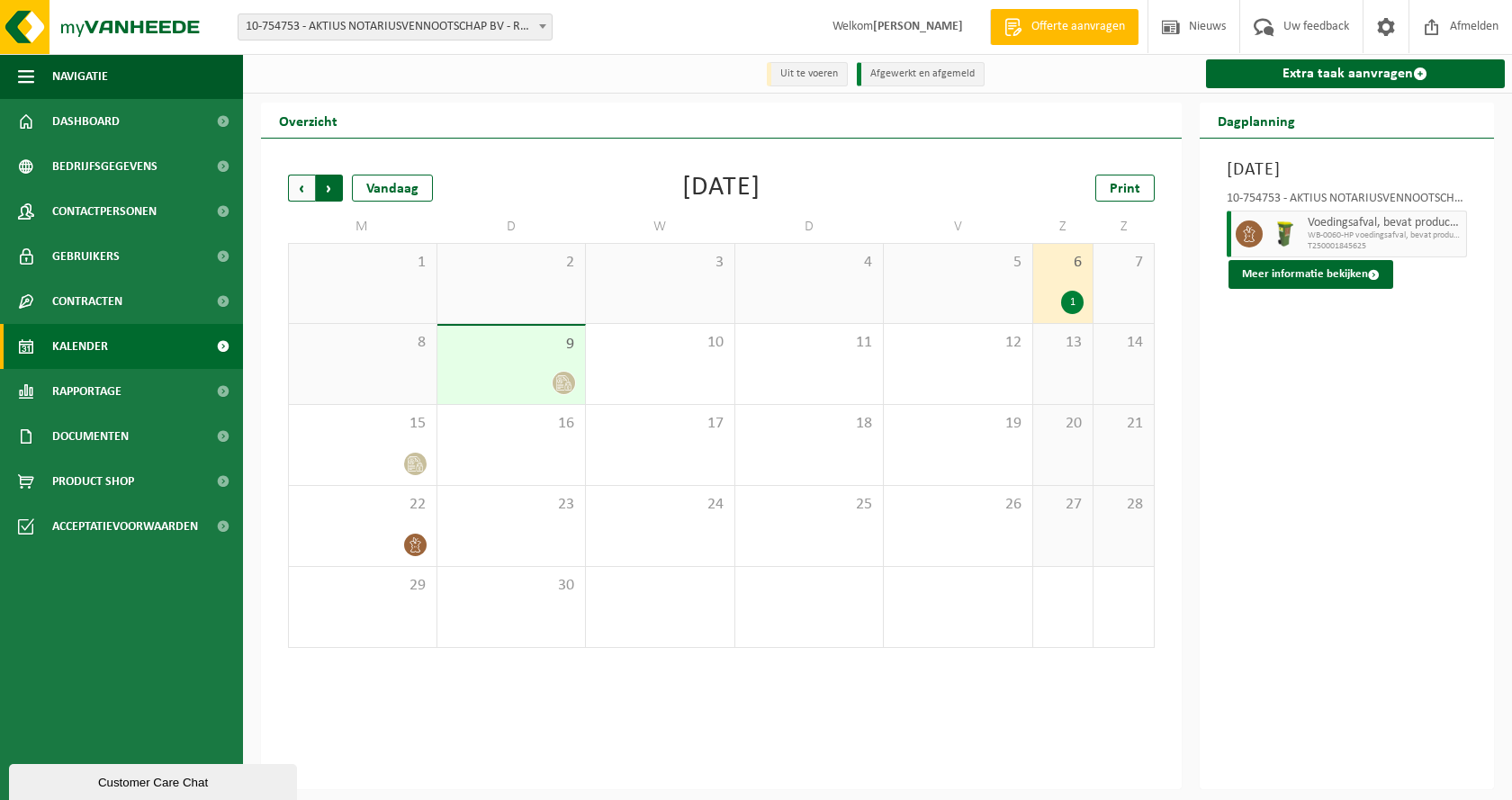
click at [312, 186] on span "Vorige" at bounding box center [301, 188] width 27 height 27
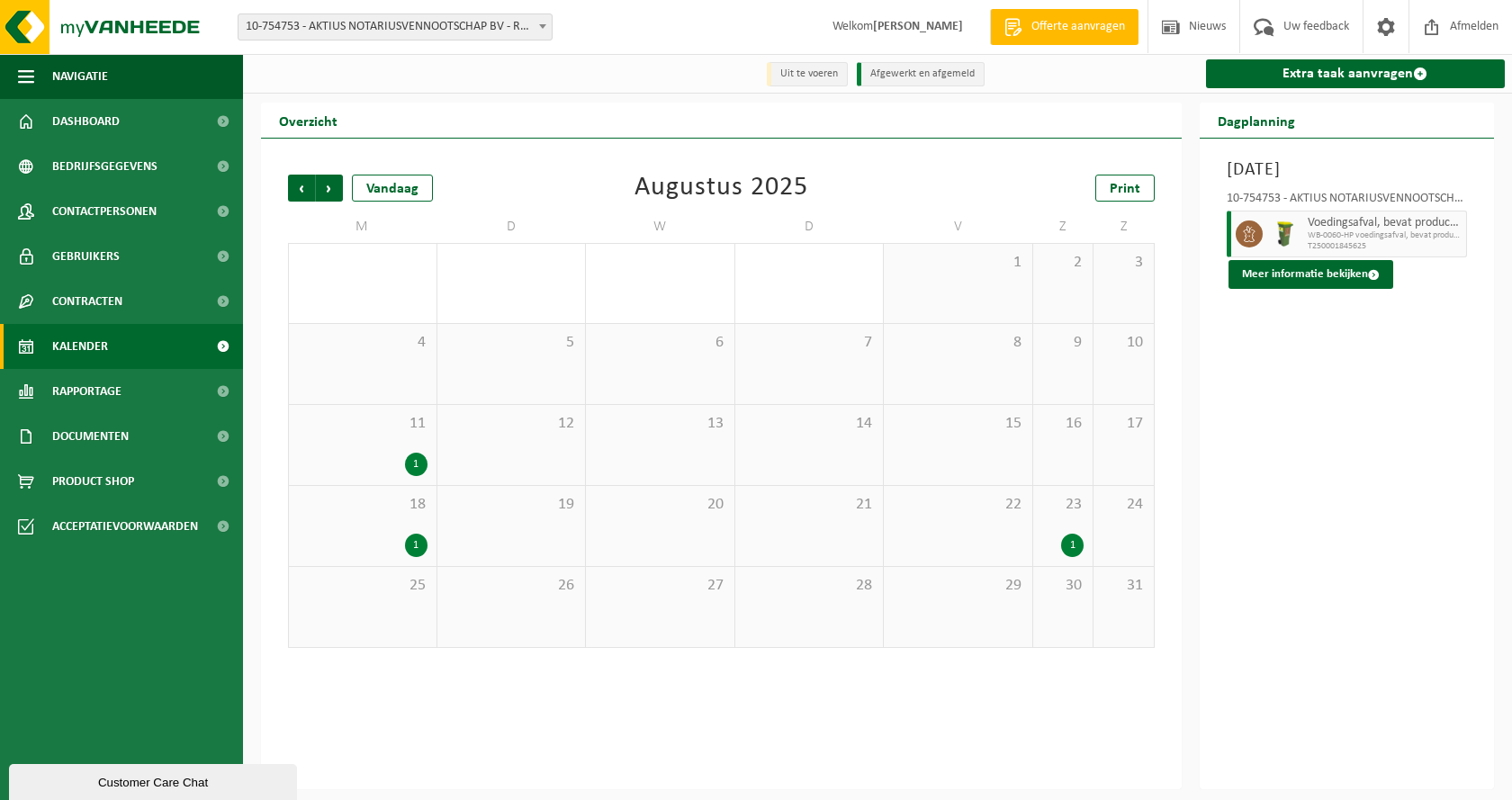
click at [1070, 542] on div "1" at bounding box center [1072, 545] width 22 height 23
